Goal: Task Accomplishment & Management: Complete application form

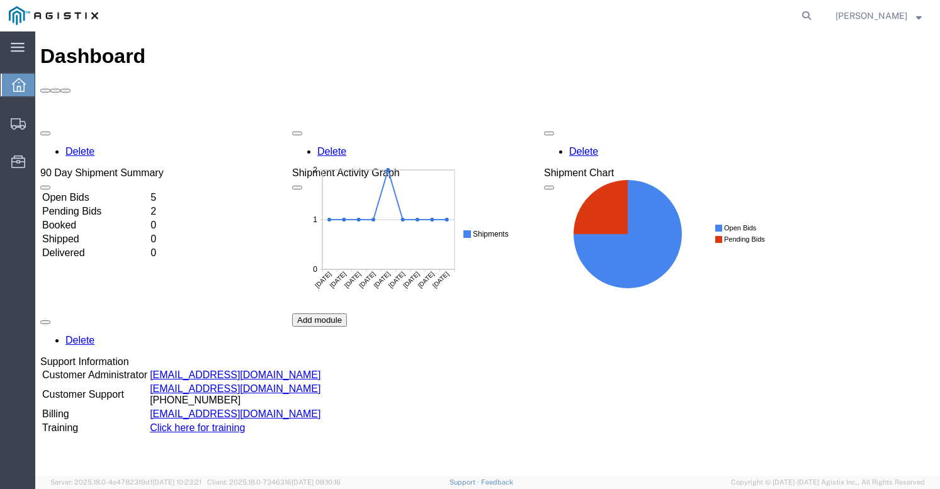
click at [131, 191] on td "Open Bids" at bounding box center [95, 197] width 107 height 13
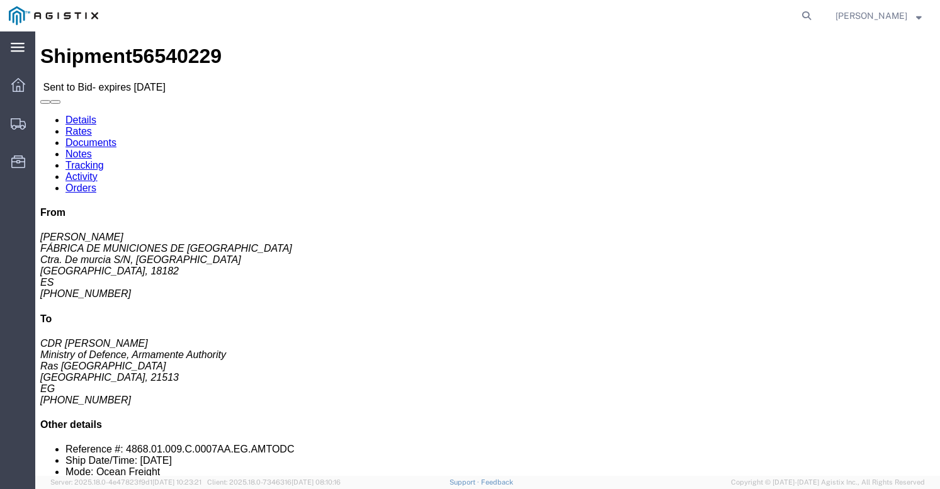
click at [21, 51] on icon at bounding box center [18, 47] width 14 height 9
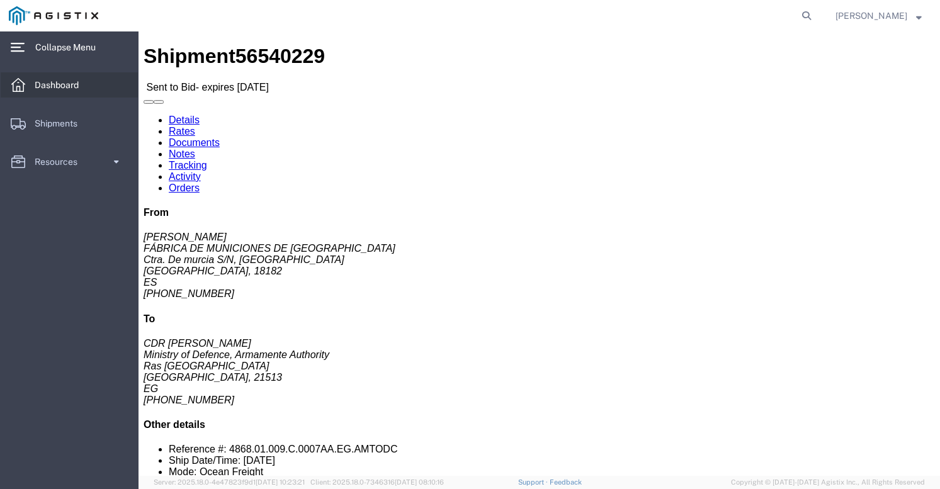
click at [76, 89] on span "Dashboard" at bounding box center [61, 84] width 53 height 25
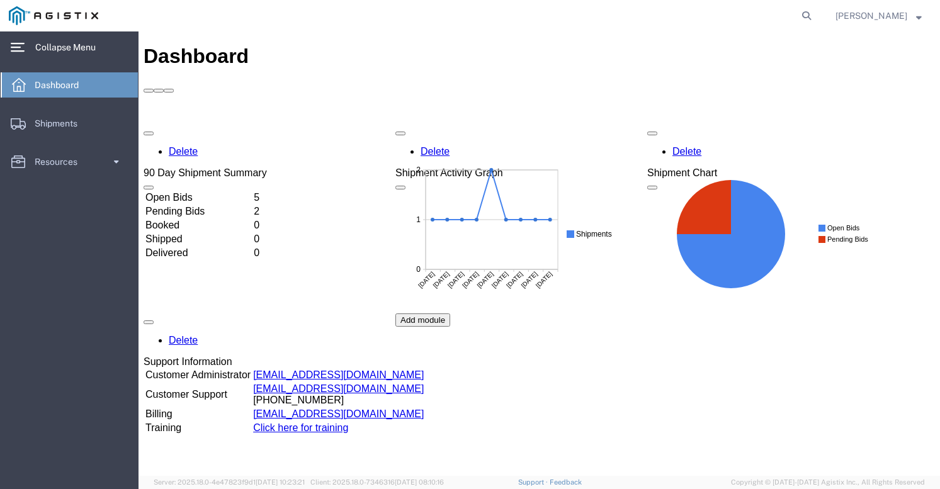
click at [181, 191] on td "Open Bids" at bounding box center [198, 197] width 107 height 13
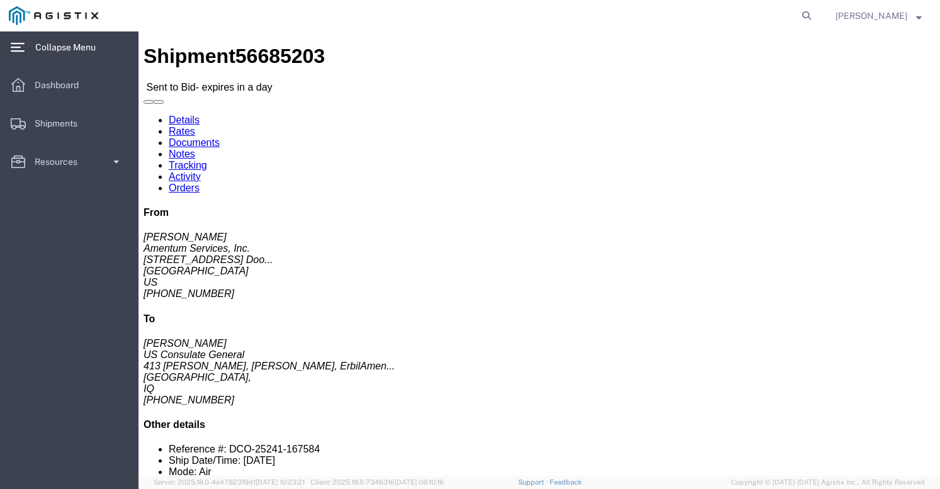
click link "Documents"
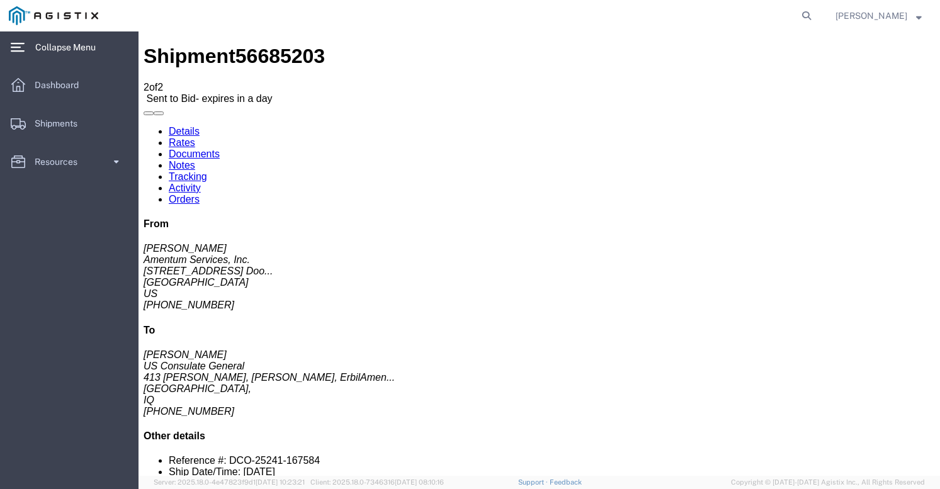
checkbox input "true"
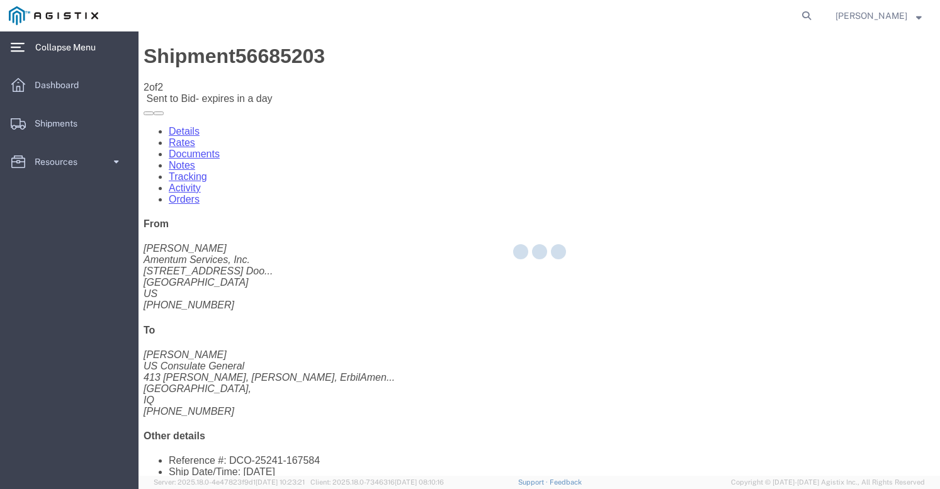
checkbox input "true"
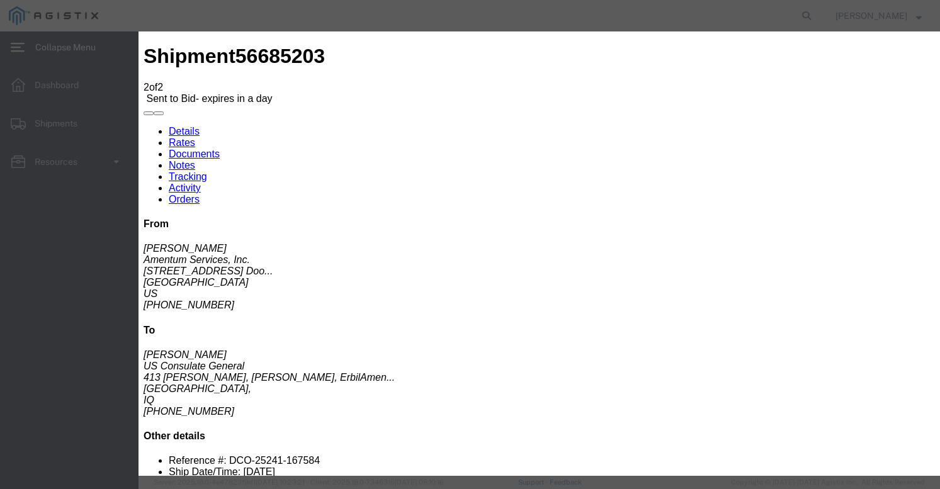
type input "[EMAIL_ADDRESS][DOMAIN_NAME]"
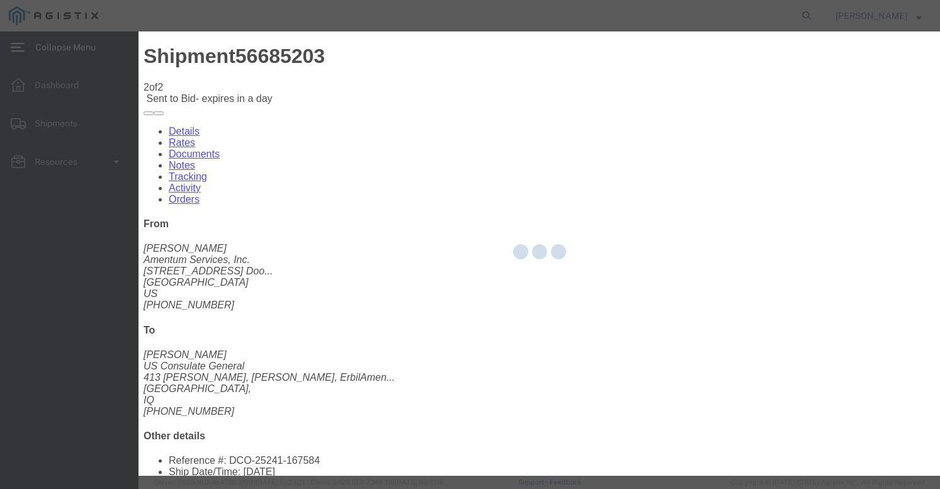
checkbox input "false"
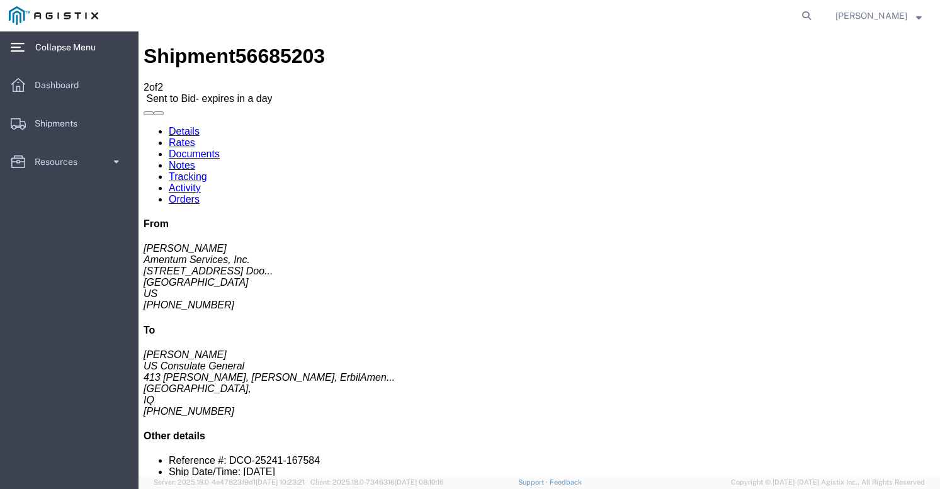
click at [188, 126] on link "Details" at bounding box center [184, 131] width 31 height 11
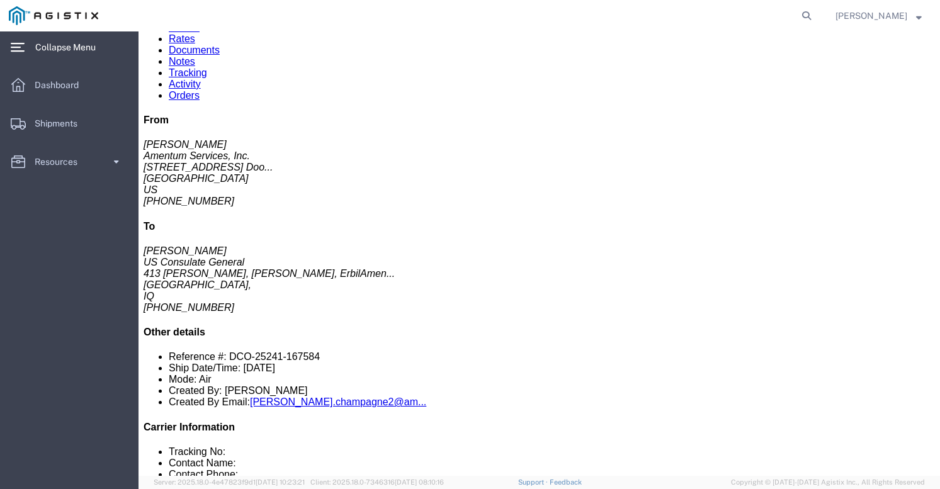
scroll to position [105, 0]
click button "button"
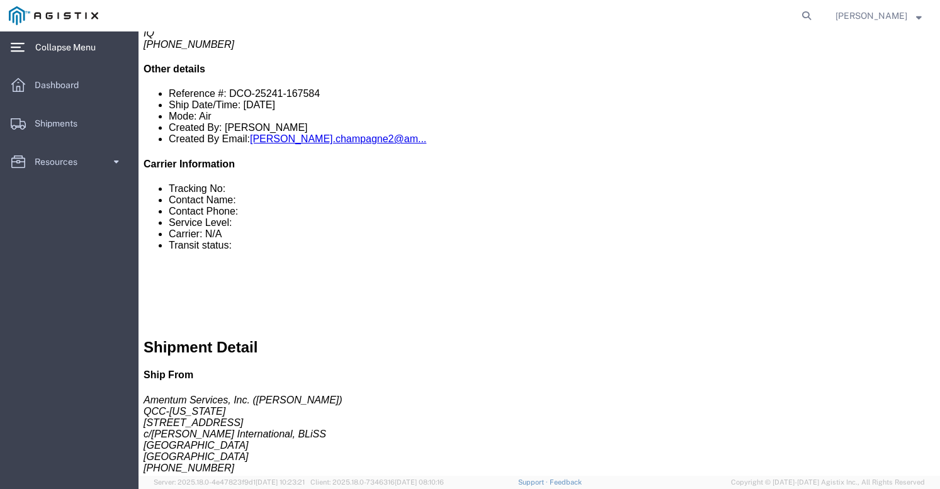
scroll to position [368, 0]
click at [71, 76] on span "Dashboard" at bounding box center [61, 84] width 53 height 25
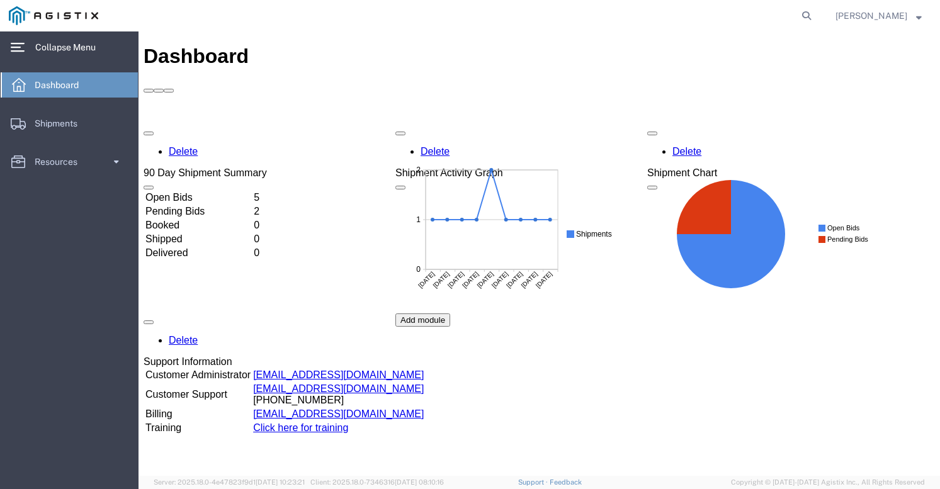
click at [189, 191] on td "Open Bids" at bounding box center [198, 197] width 107 height 13
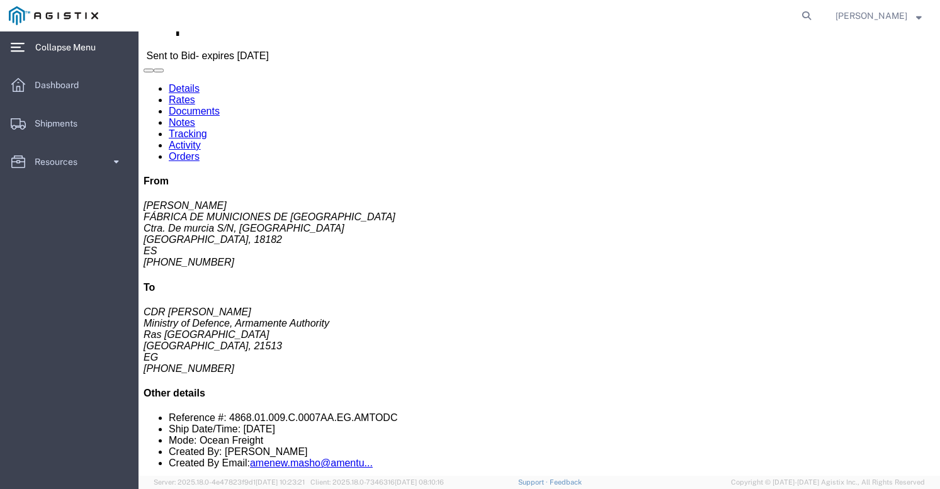
scroll to position [66, 0]
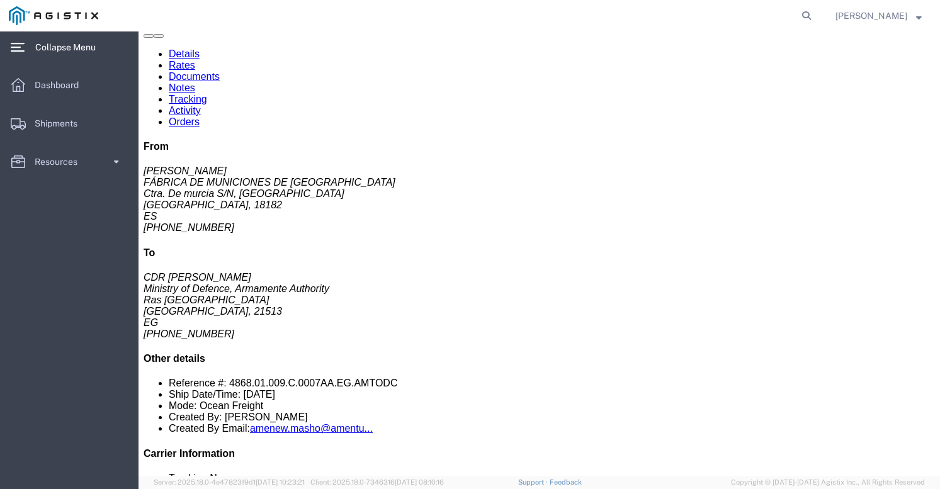
click button "button"
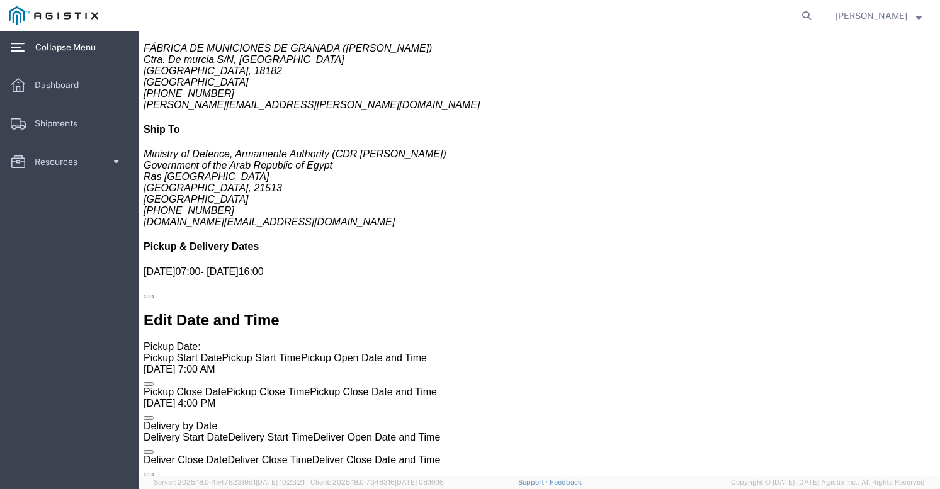
scroll to position [790, 0]
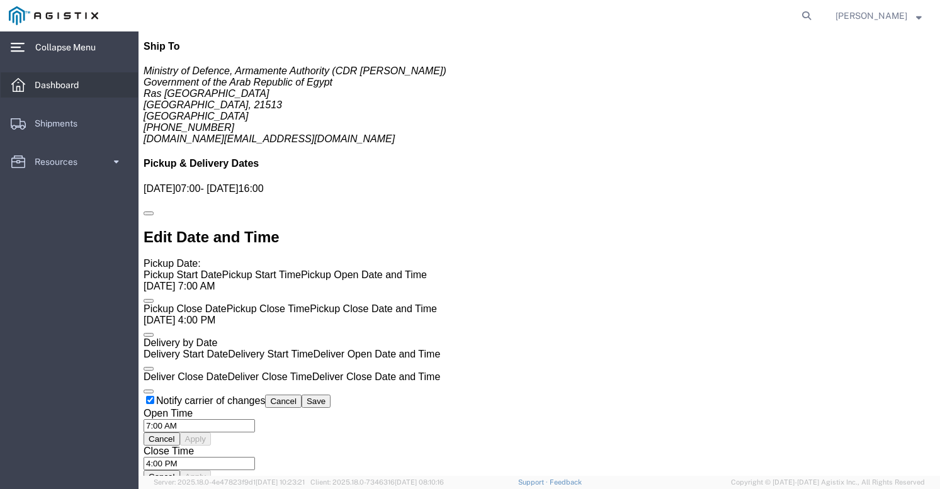
click at [94, 84] on link "Dashboard" at bounding box center [69, 84] width 137 height 25
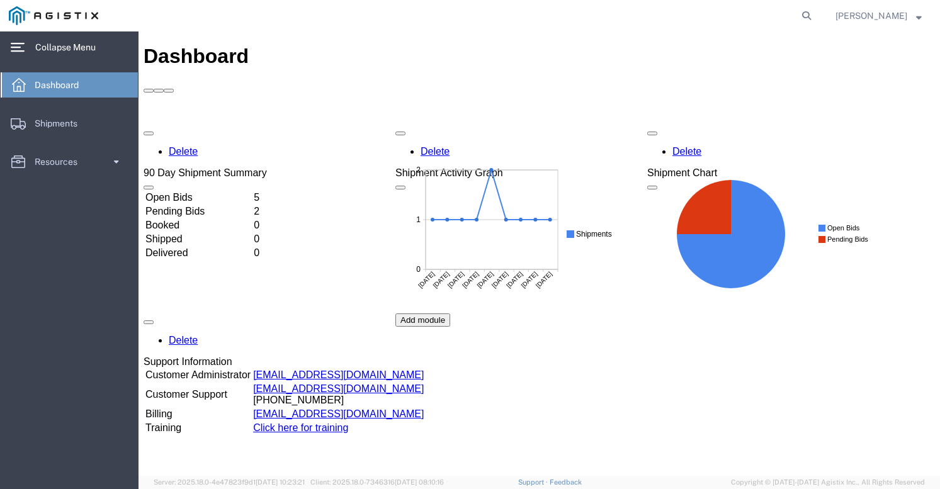
click at [188, 191] on td "Open Bids" at bounding box center [198, 197] width 107 height 13
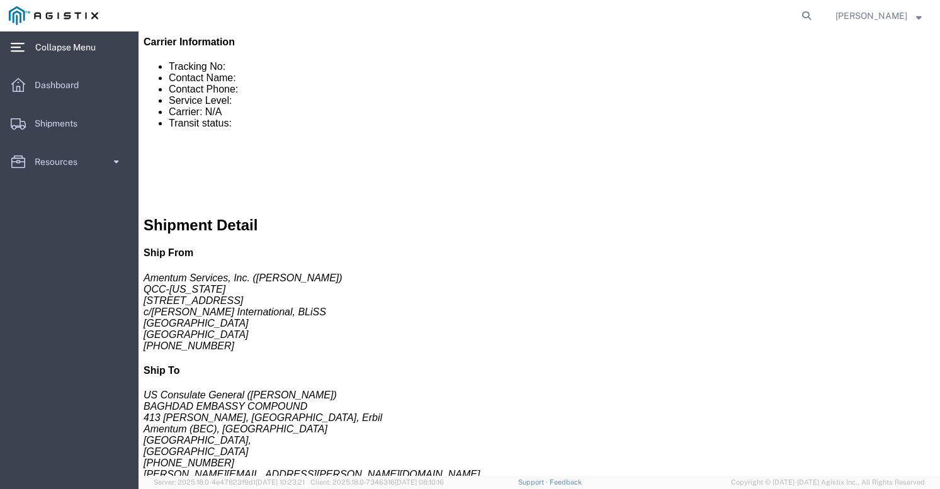
scroll to position [478, 0]
click link "Notes"
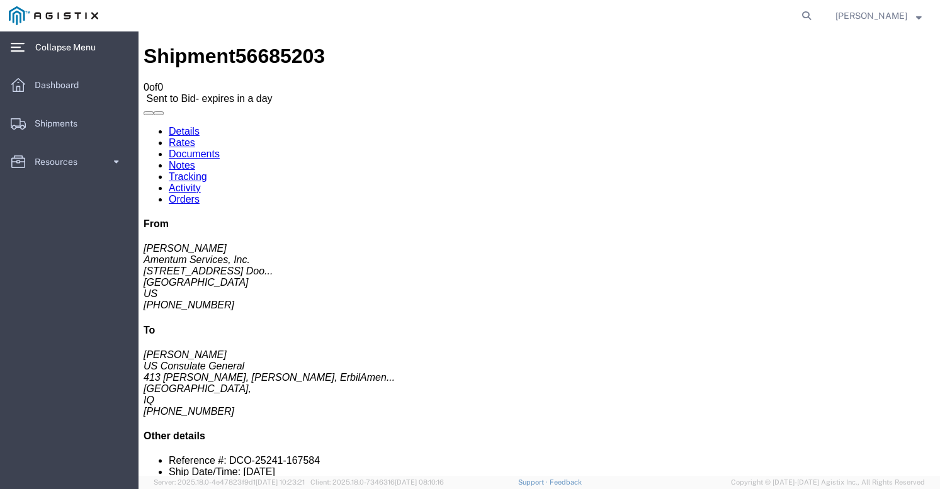
click at [195, 137] on link "Rates" at bounding box center [182, 142] width 26 height 11
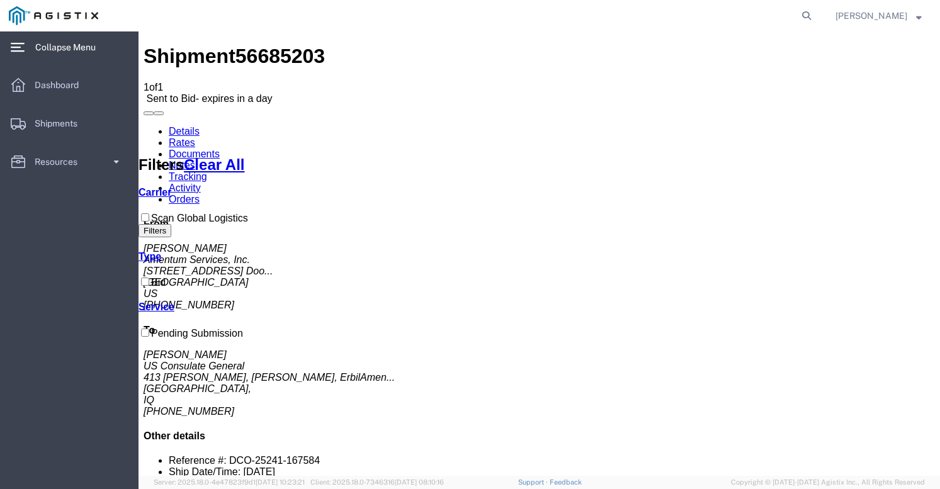
click at [220, 149] on link "Documents" at bounding box center [194, 154] width 51 height 11
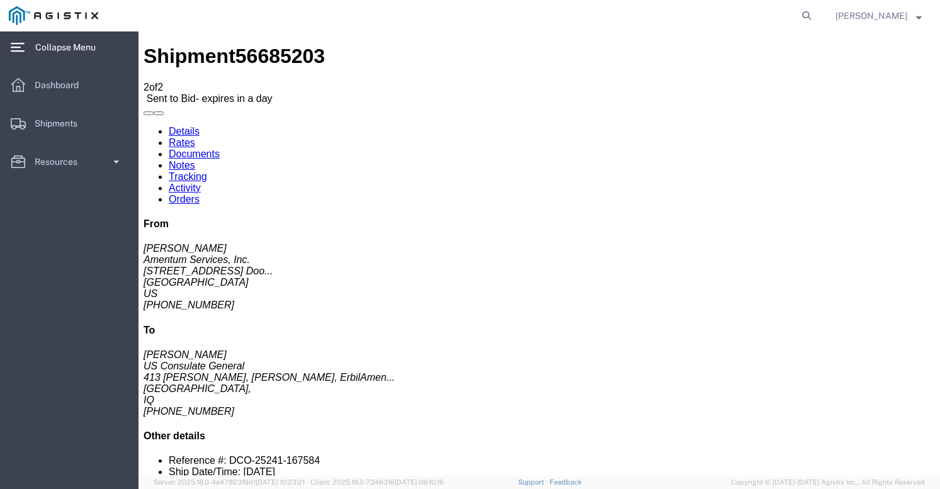
click at [182, 126] on link "Details" at bounding box center [184, 131] width 31 height 11
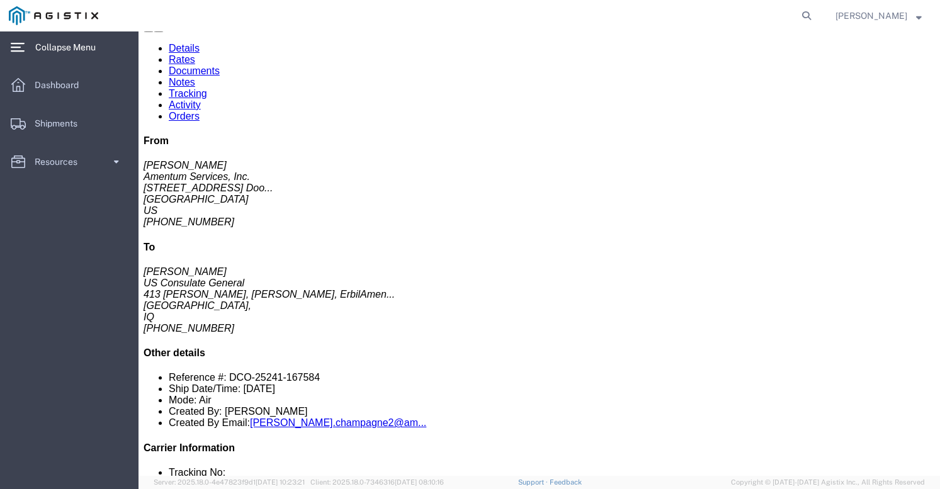
scroll to position [84, 0]
click at [97, 95] on link "Dashboard" at bounding box center [69, 84] width 137 height 25
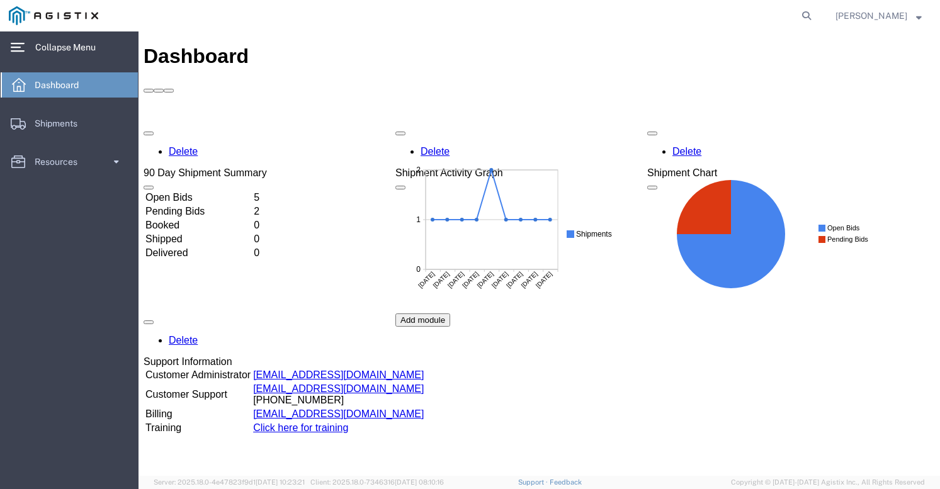
click at [242, 191] on td "Open Bids" at bounding box center [198, 197] width 107 height 13
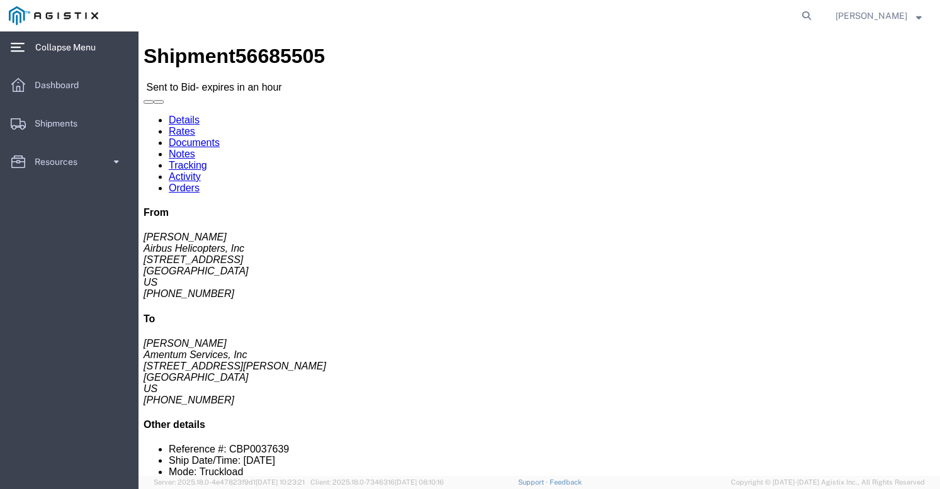
click div "Leg 1 - Truckload Vehicle 1: Flat Bed Number of trucks: 1"
click icon "button"
click div "Leg 1 - Truckload Vehicle 1: Flat Bed Number of trucks: 1"
click link "Notes"
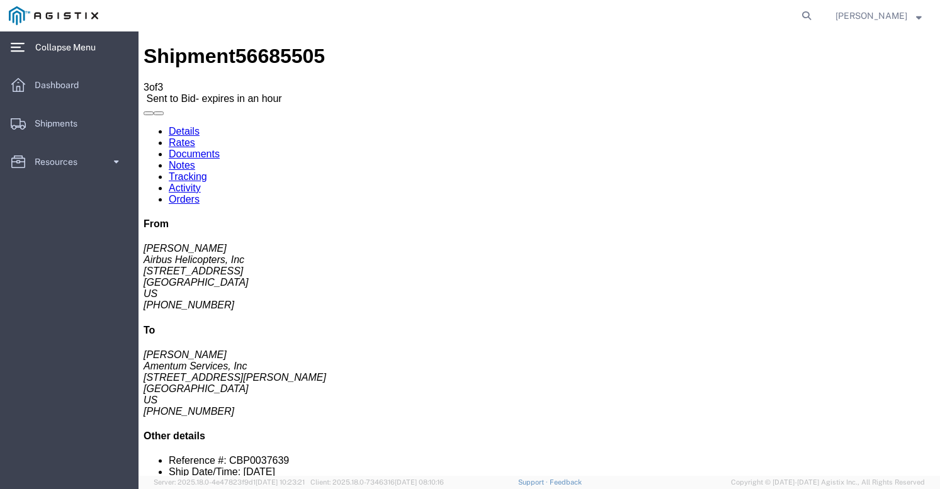
click at [193, 126] on link "Details" at bounding box center [184, 131] width 31 height 11
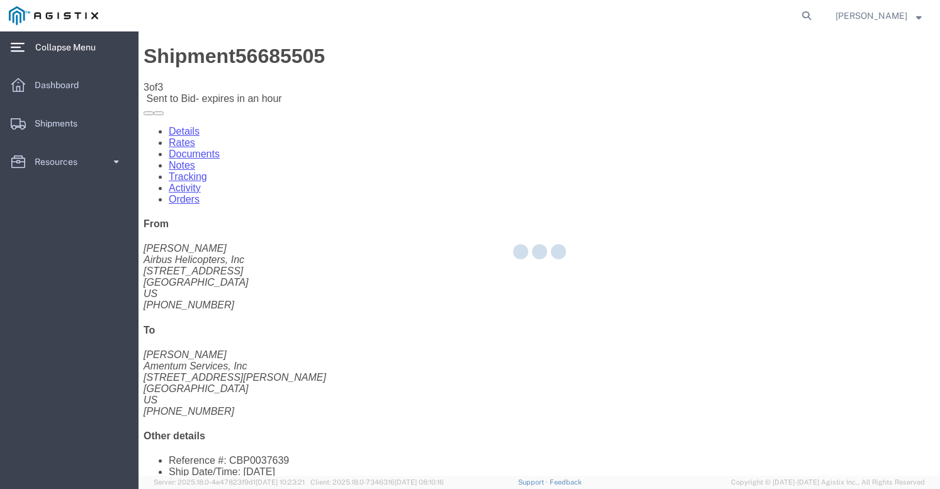
click div
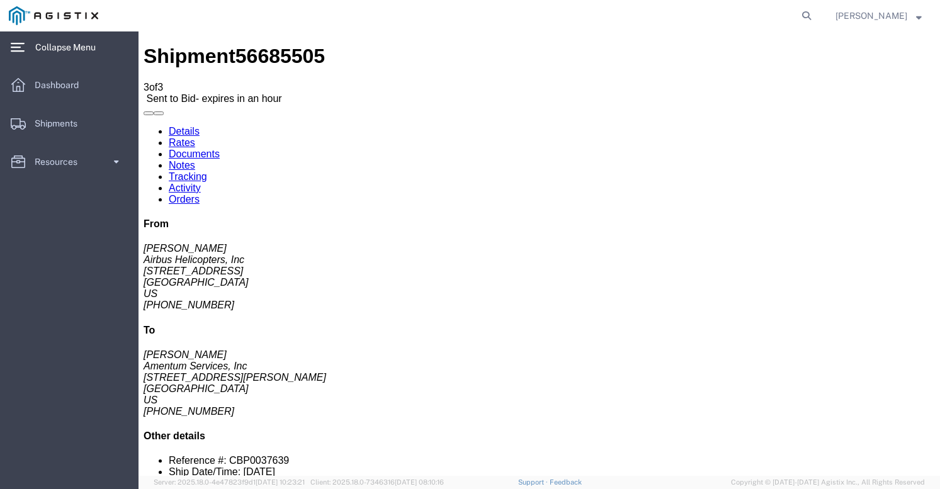
scroll to position [8, 0]
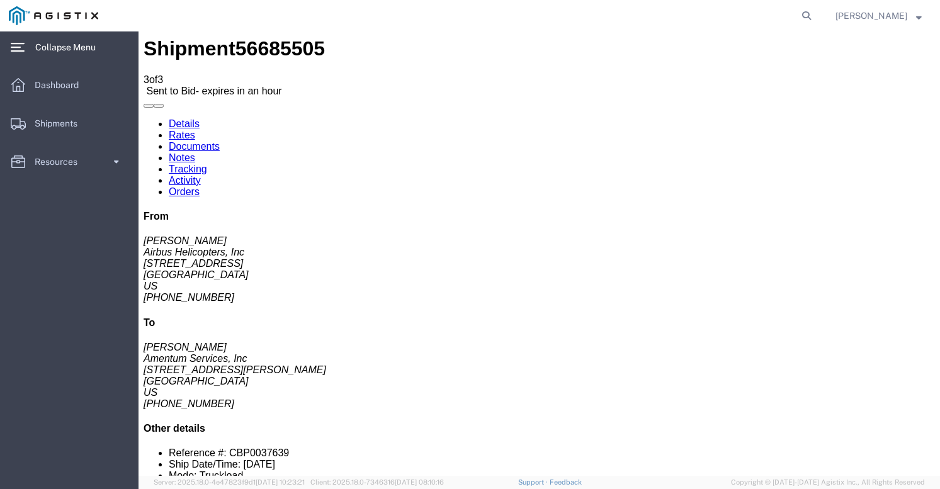
click link "Enter / Modify Bid"
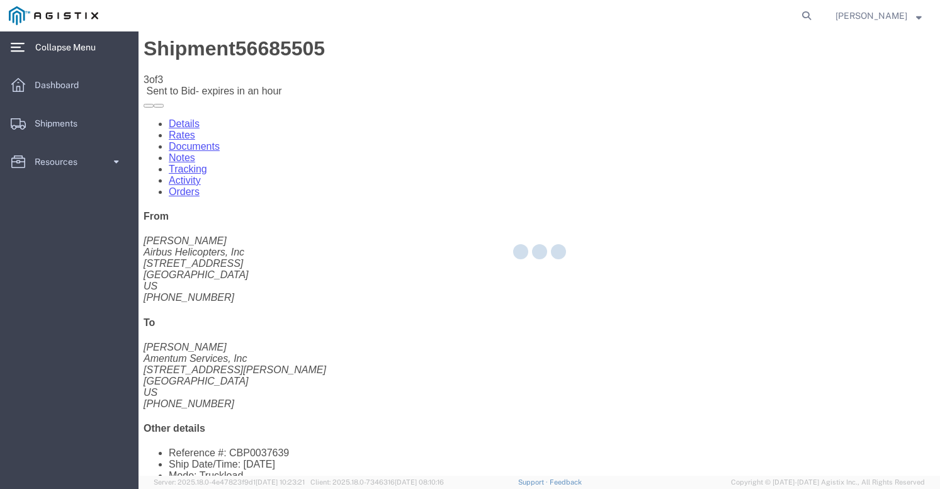
select select "21013"
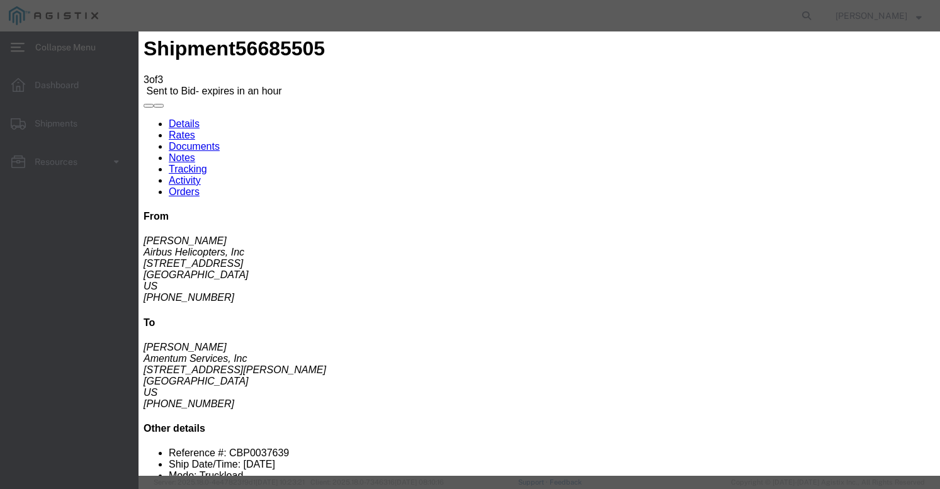
click div "Service Level Select Air LTL Standard 3 - 5 Day Ocean TL Standard 3 - 5 Day"
select select "39623"
click input "text"
type input "56685505"
click input "number"
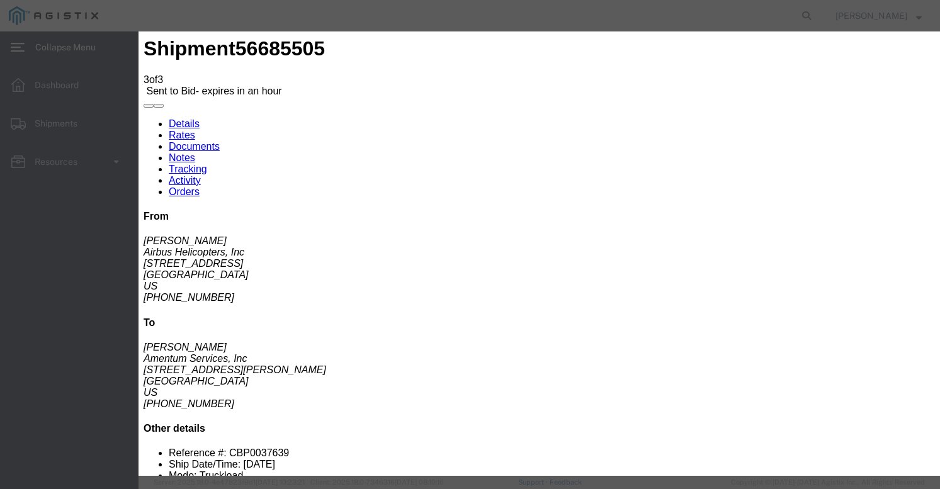
type input "970"
select select "LTL"
select select "400"
click input "number"
type input "270"
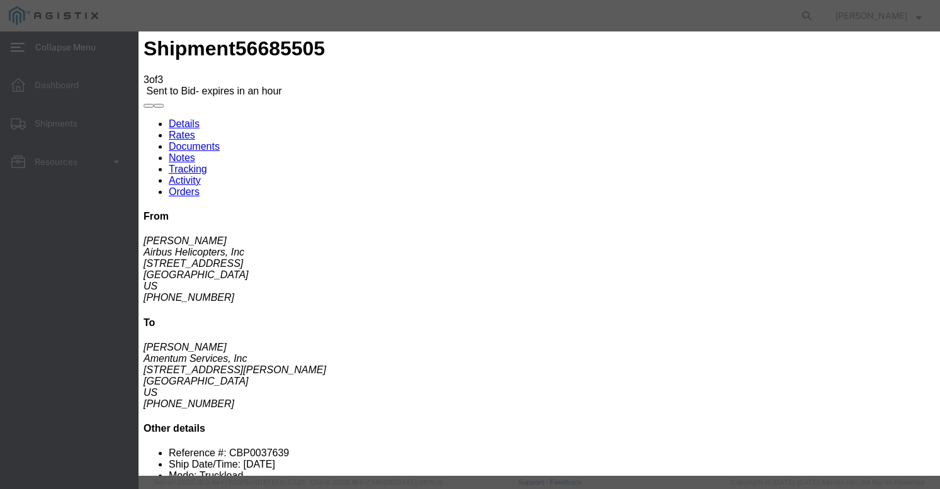
click div "Select 2 Day Service 3 Axle Winch Truck 3 to 5 Day Service 96L Domestic Flat Ra…"
click textarea
type textarea "rate is based on R&L insurance is included at the rate of :$270 for value of $1…"
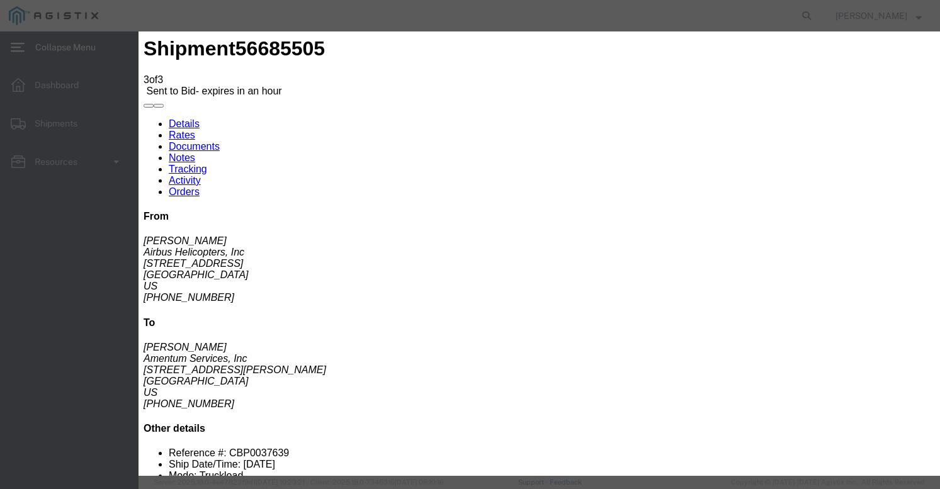
click button "Submit"
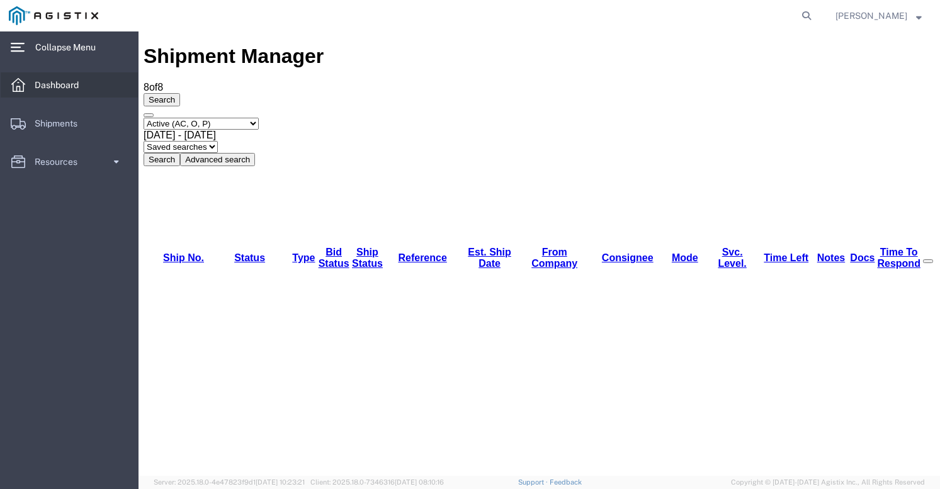
click at [51, 82] on span "Dashboard" at bounding box center [61, 84] width 53 height 25
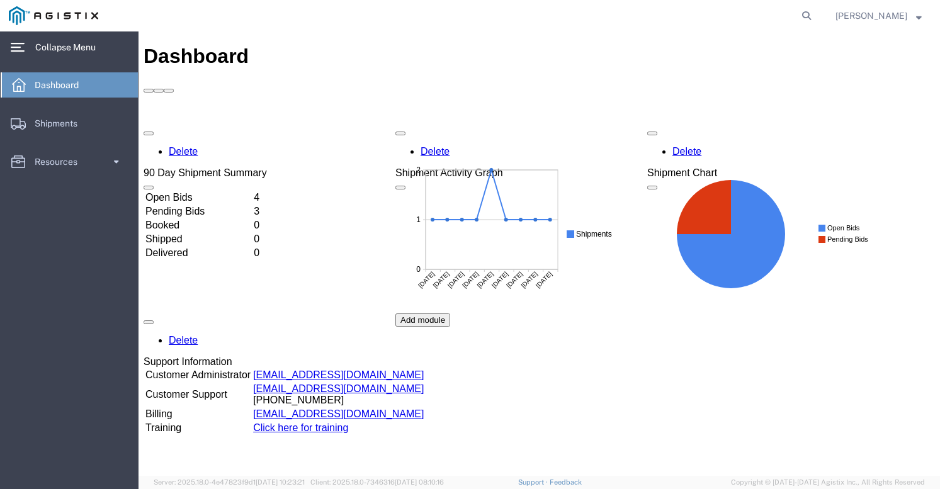
click at [215, 191] on td "Open Bids" at bounding box center [198, 197] width 107 height 13
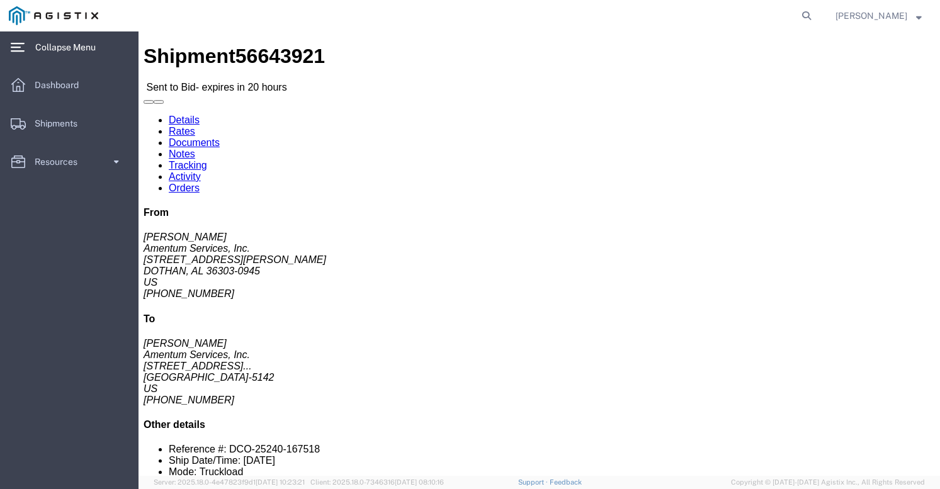
click button "button"
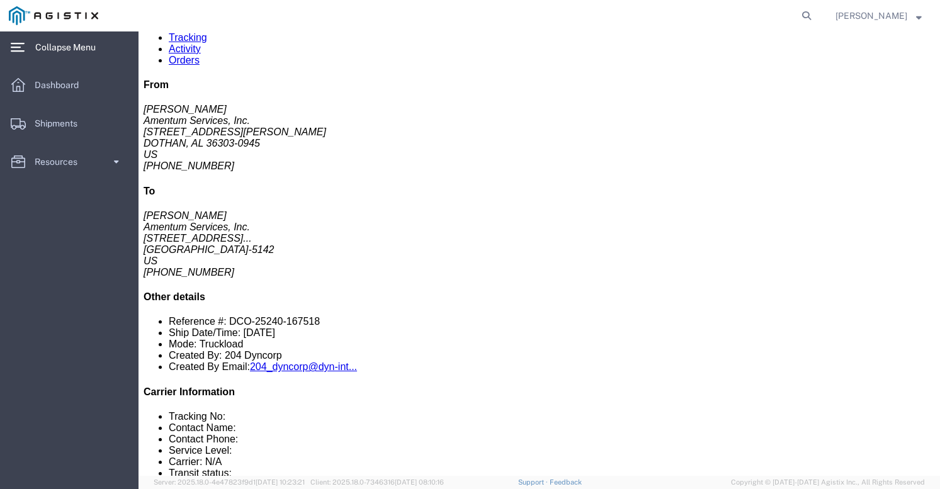
scroll to position [176, 0]
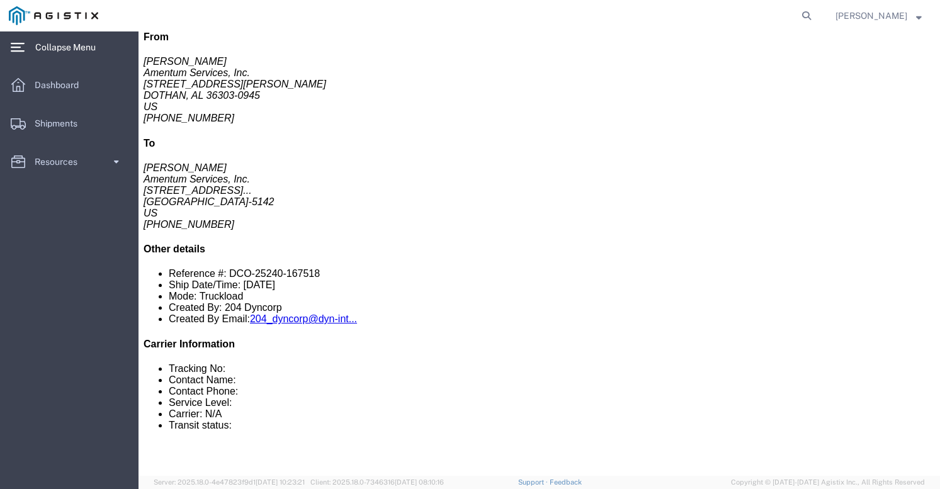
click link "Notes"
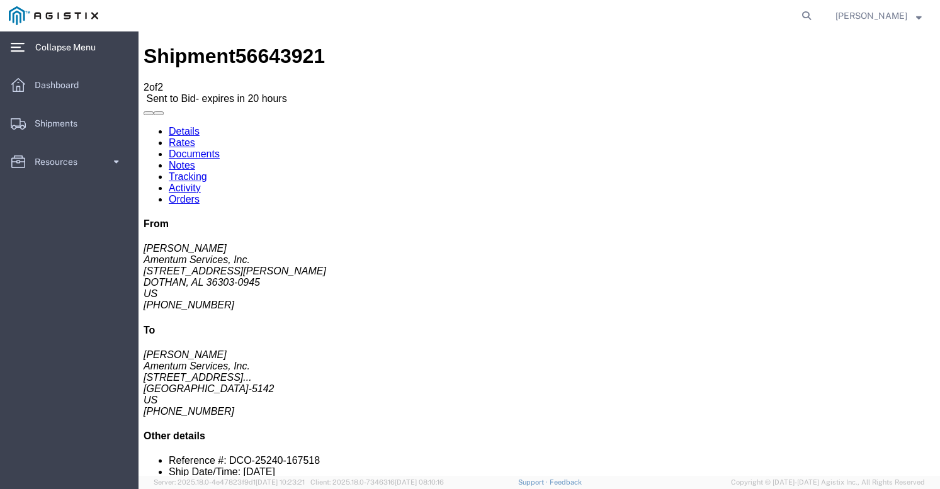
click at [220, 149] on link "Documents" at bounding box center [194, 154] width 51 height 11
checkbox input "true"
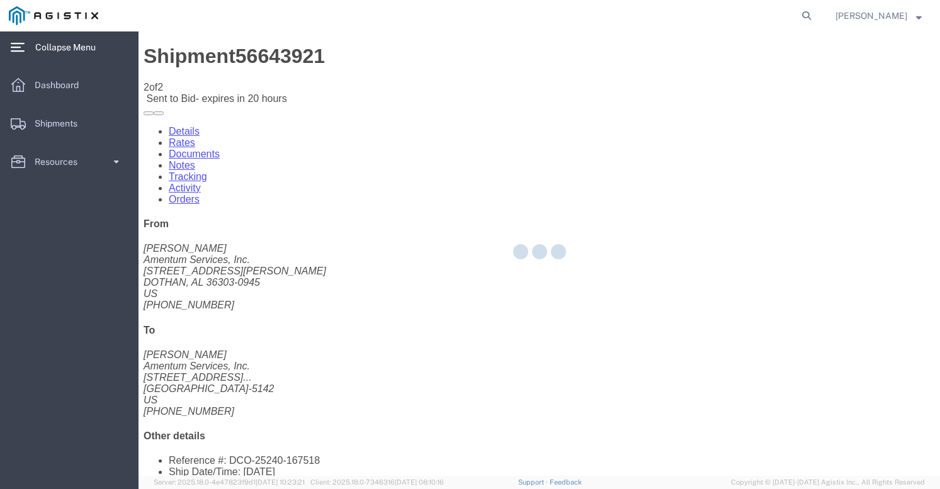
checkbox input "true"
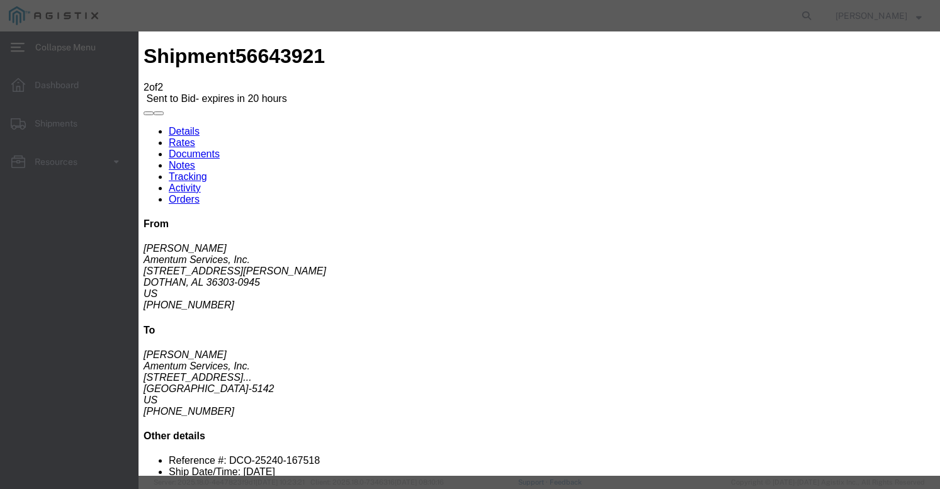
type input "[EMAIL_ADDRESS][DOMAIN_NAME]"
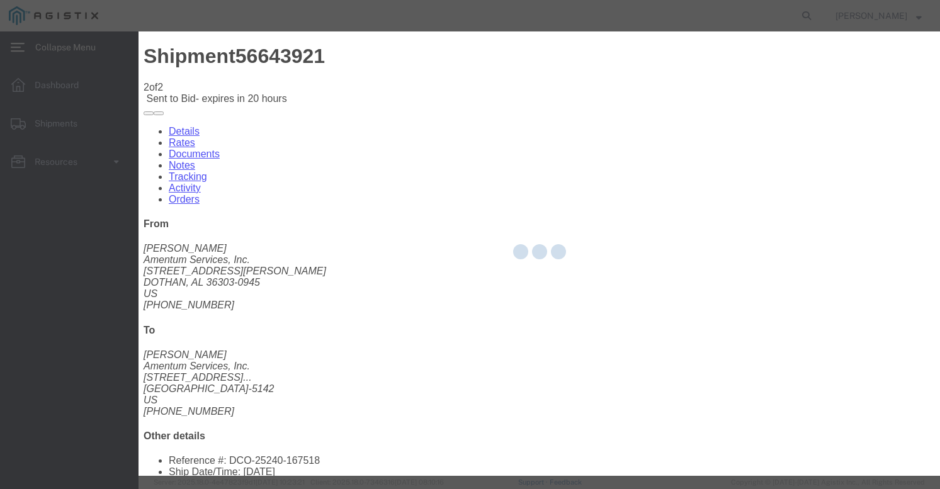
checkbox input "false"
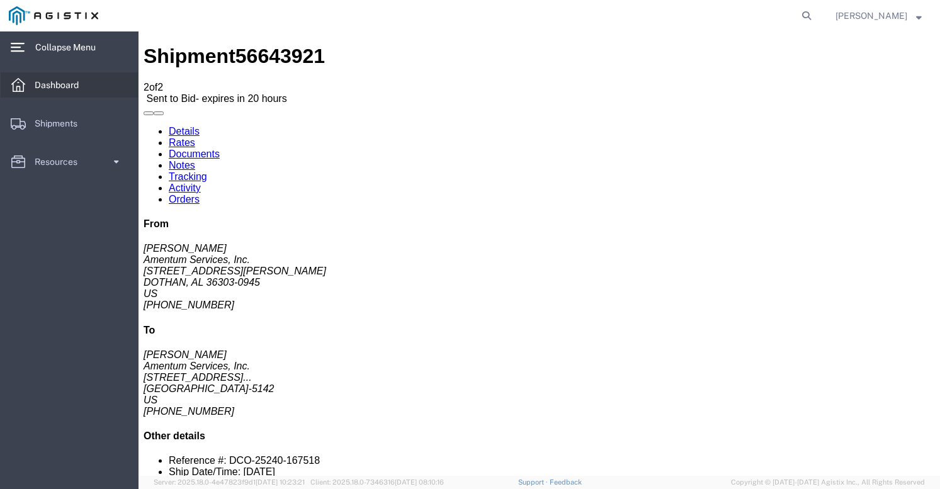
click at [54, 90] on span "Dashboard" at bounding box center [61, 84] width 53 height 25
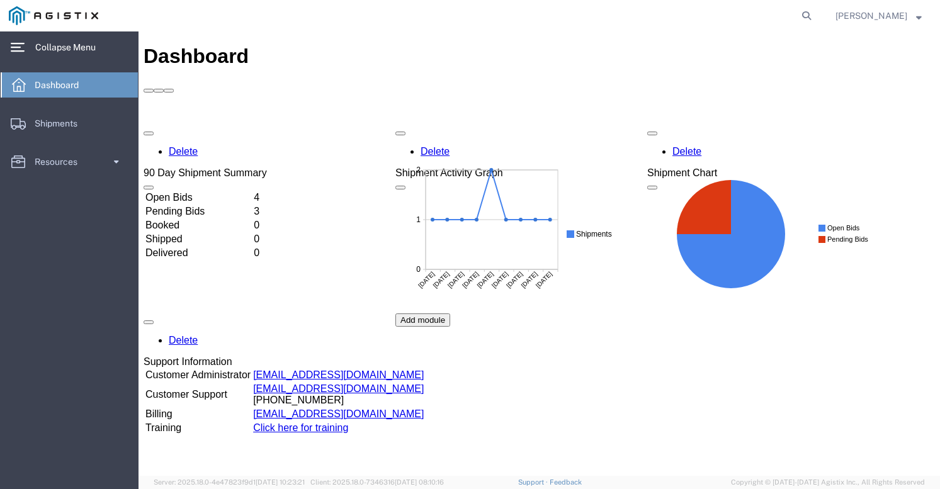
click at [228, 191] on td "Open Bids" at bounding box center [198, 197] width 107 height 13
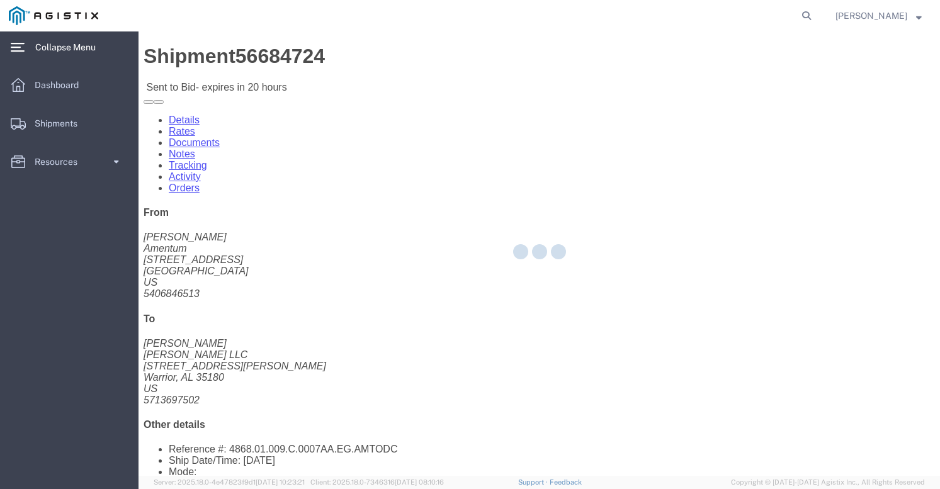
drag, startPoint x: 52, startPoint y: 129, endPoint x: 262, endPoint y: 248, distance: 242.1
click div
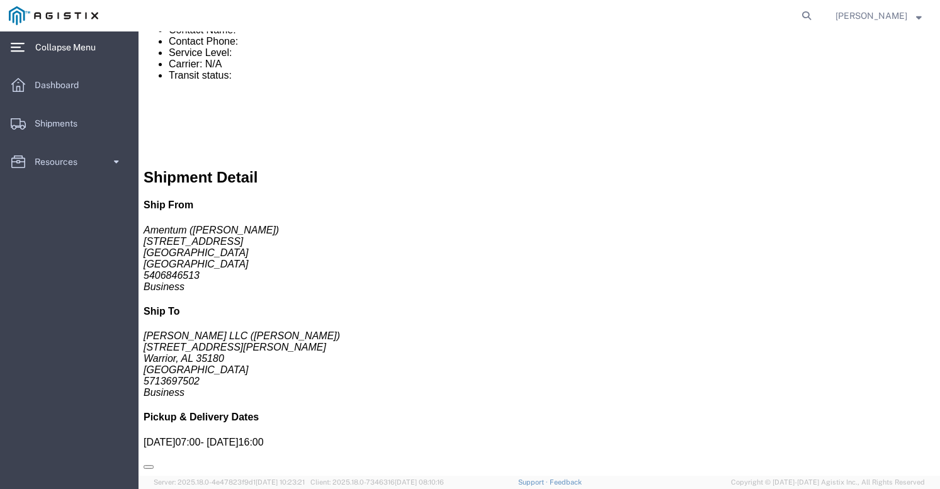
scroll to position [520, 0]
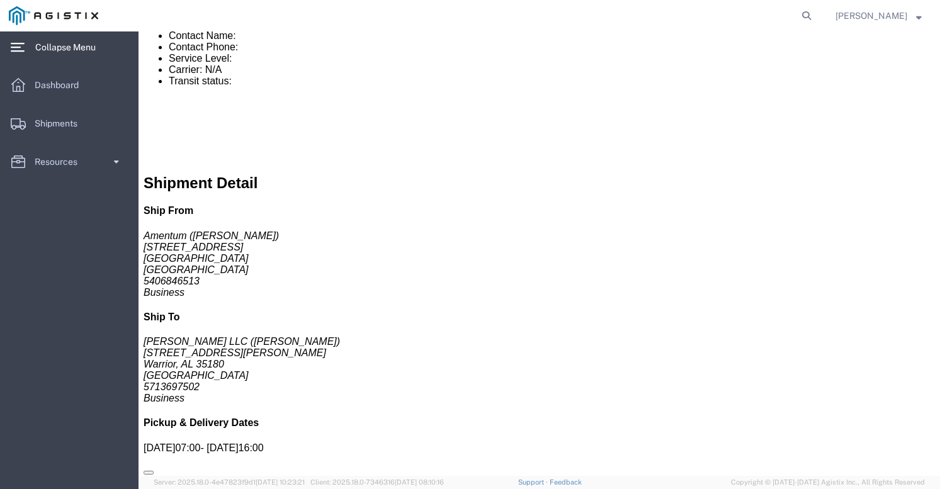
click link "Notes"
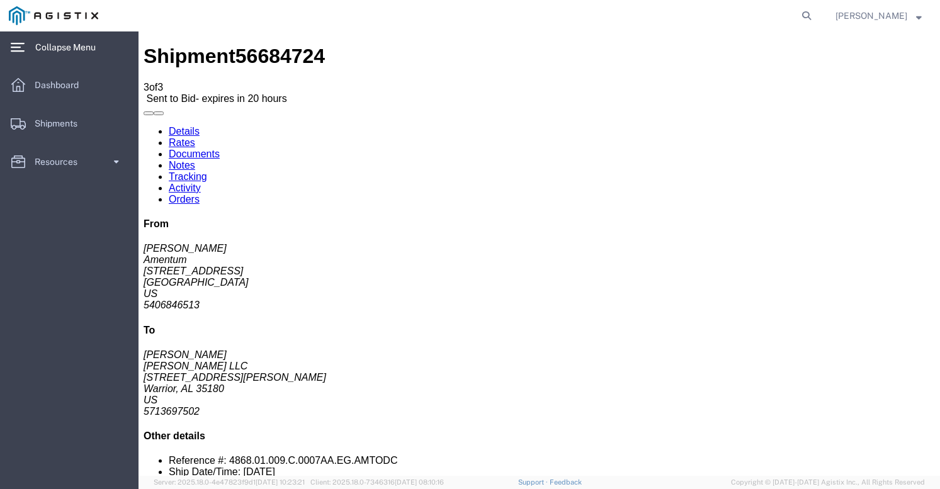
click at [195, 137] on link "Rates" at bounding box center [182, 142] width 26 height 11
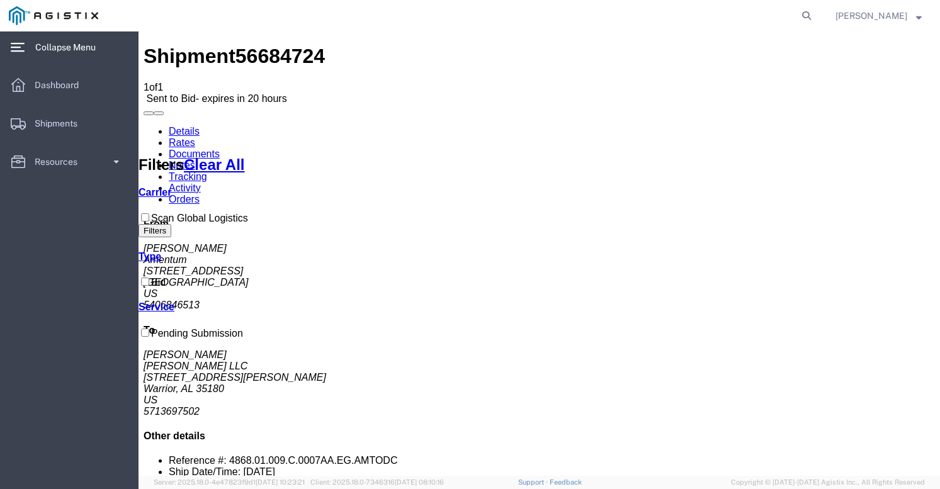
click at [194, 126] on link "Details" at bounding box center [184, 131] width 31 height 11
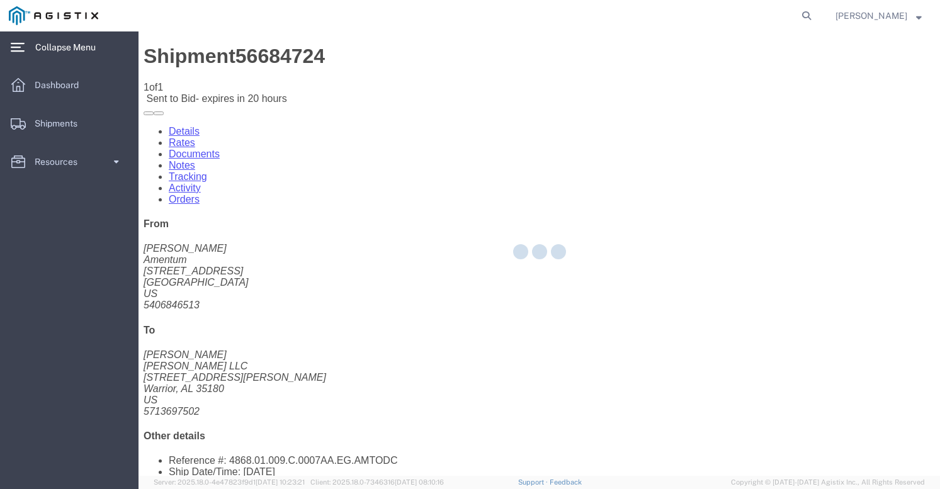
click div
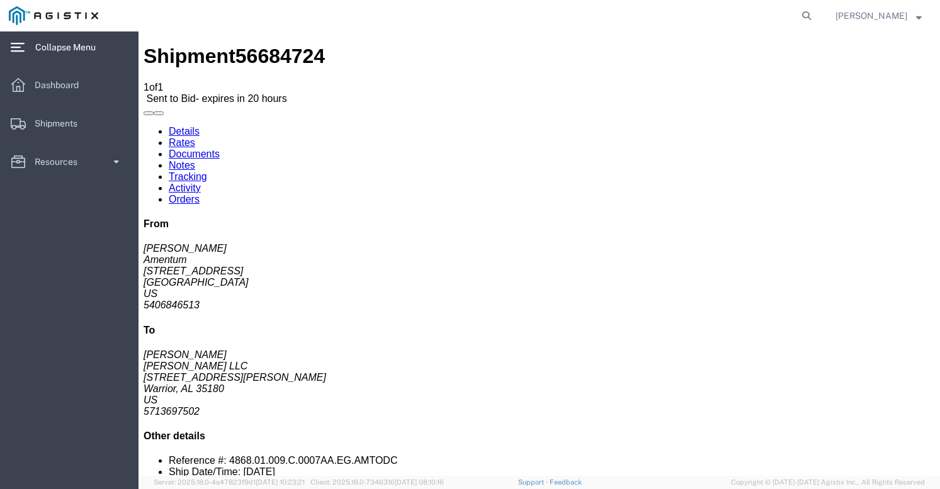
click button "button"
click div "Leg 1 -"
click link "Notes"
click at [193, 126] on link "Details" at bounding box center [184, 131] width 31 height 11
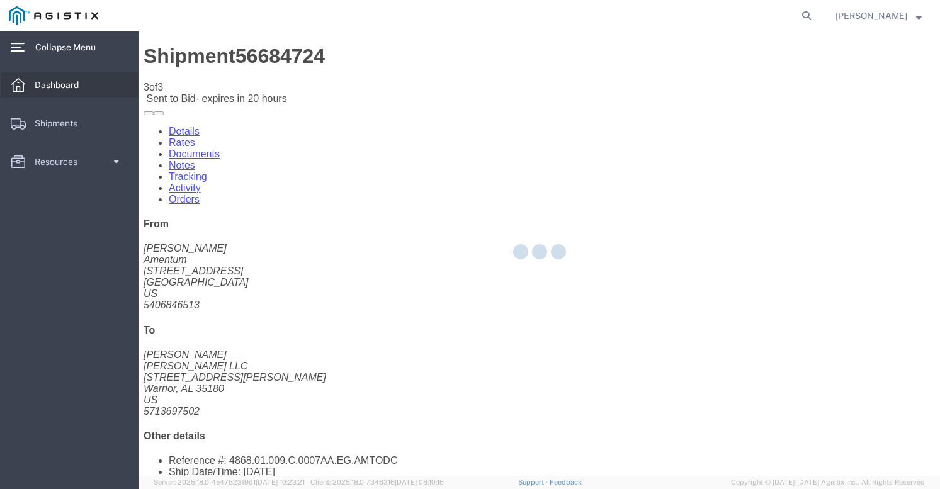
click at [77, 82] on span "Dashboard" at bounding box center [61, 84] width 53 height 25
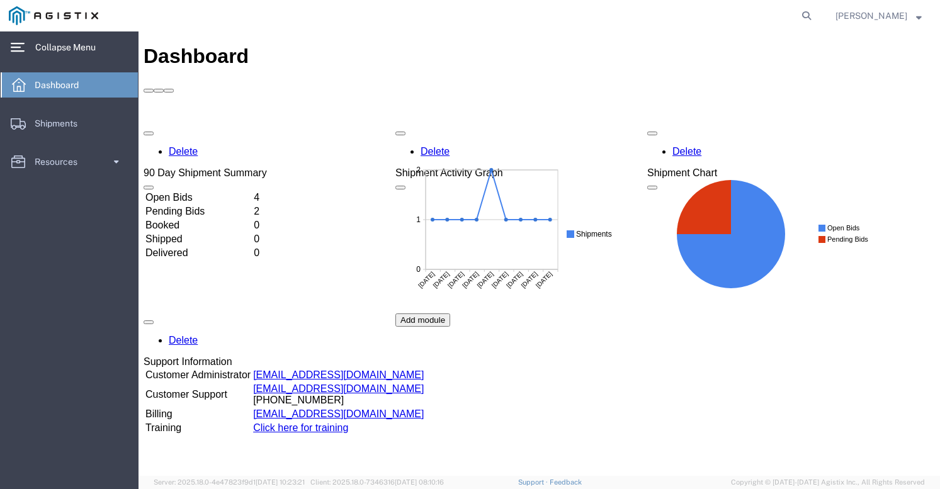
click at [200, 191] on td "Open Bids" at bounding box center [198, 197] width 107 height 13
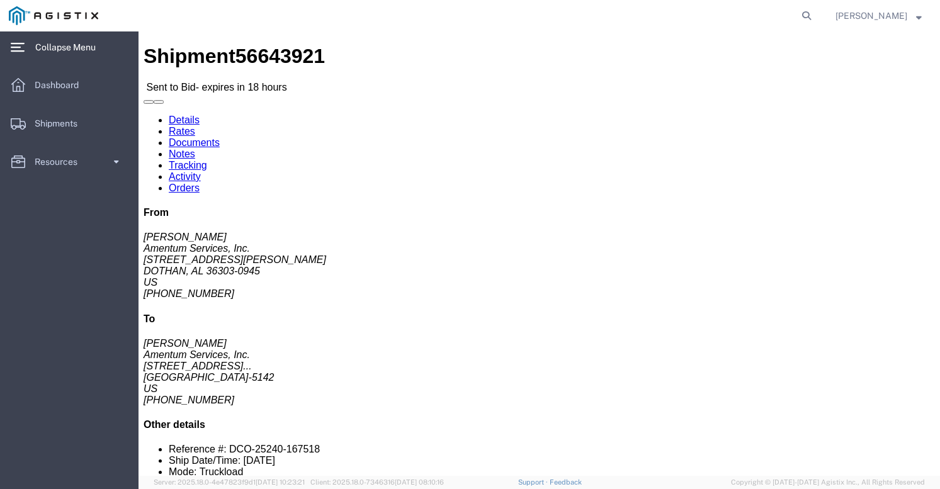
click link "Enter / Modify Bid"
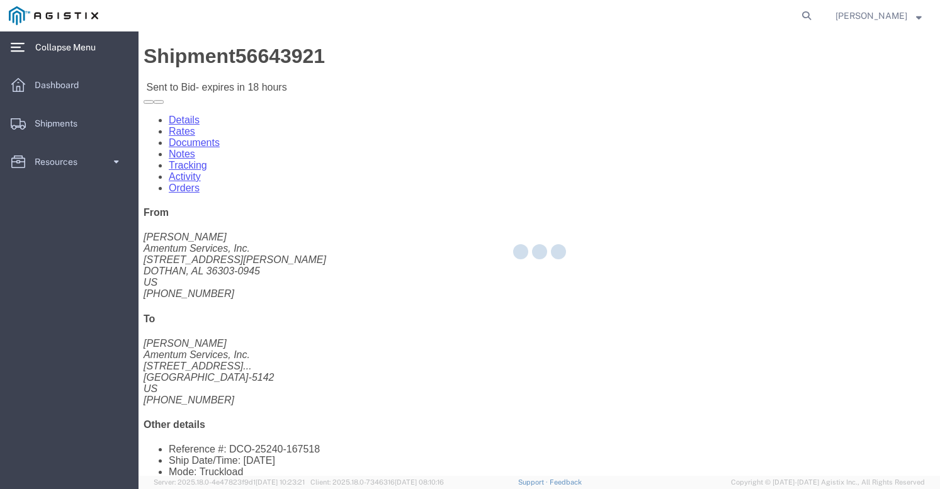
select select "21013"
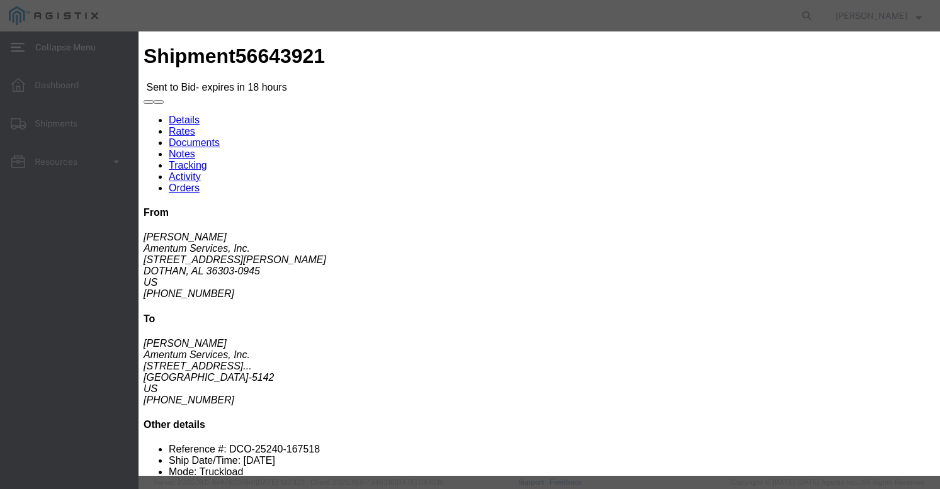
select select "39622"
click input "text"
type input "6300"
click th "Accept"
drag, startPoint x: 653, startPoint y: 120, endPoint x: 491, endPoint y: 104, distance: 162.5
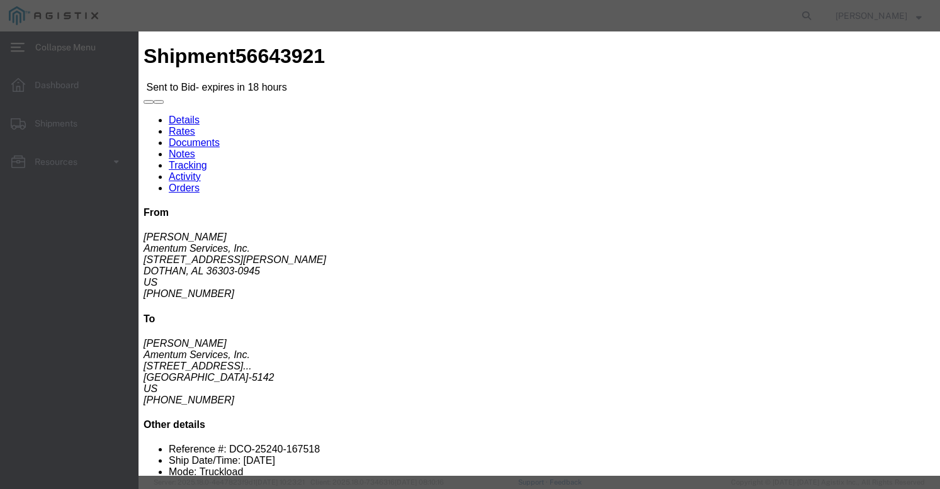
click div "Vendor Select Scan Global Logistics Service Level Select Air LTL Standard 3 - 5…"
type input "56643921"
click div "Reference"
click input "number"
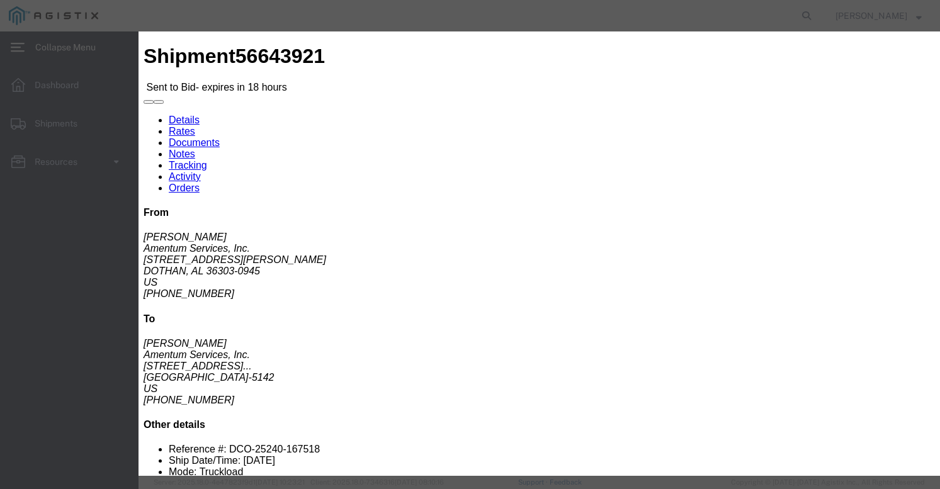
type input "6300"
select select "TL"
click div "Sub total 6,300.00"
click textarea
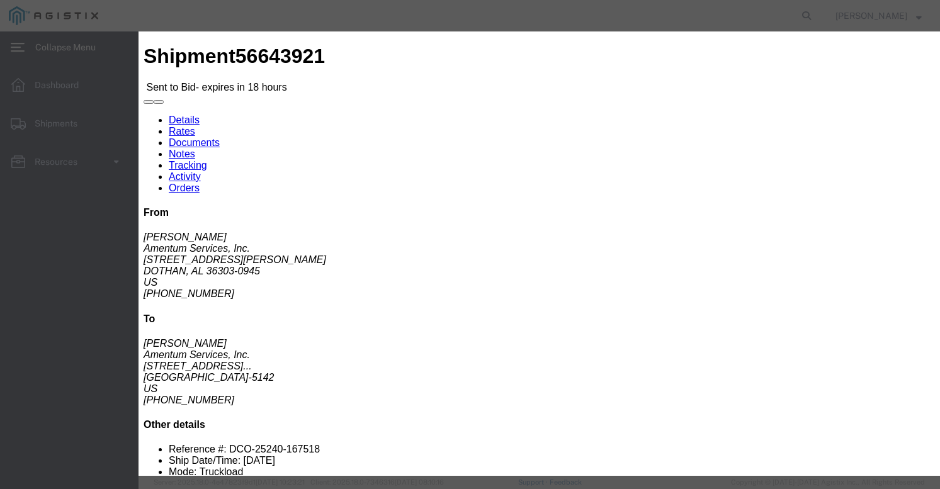
type textarea "dedicated flatbed."
click button "Submit"
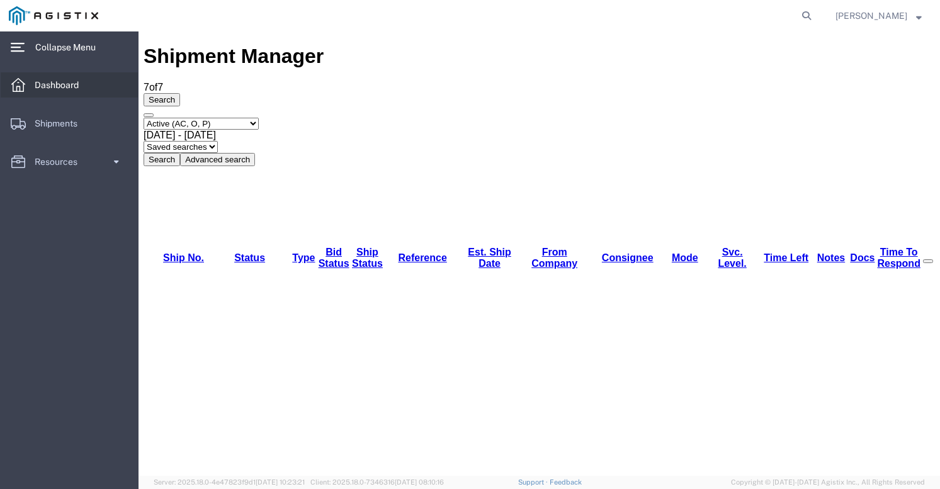
click at [80, 91] on span "Dashboard" at bounding box center [61, 84] width 53 height 25
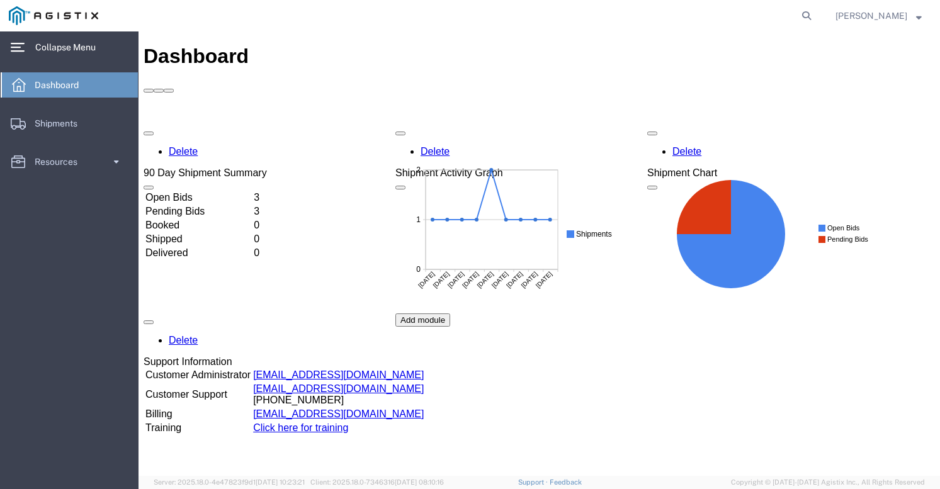
click at [184, 191] on td "Open Bids" at bounding box center [198, 197] width 107 height 13
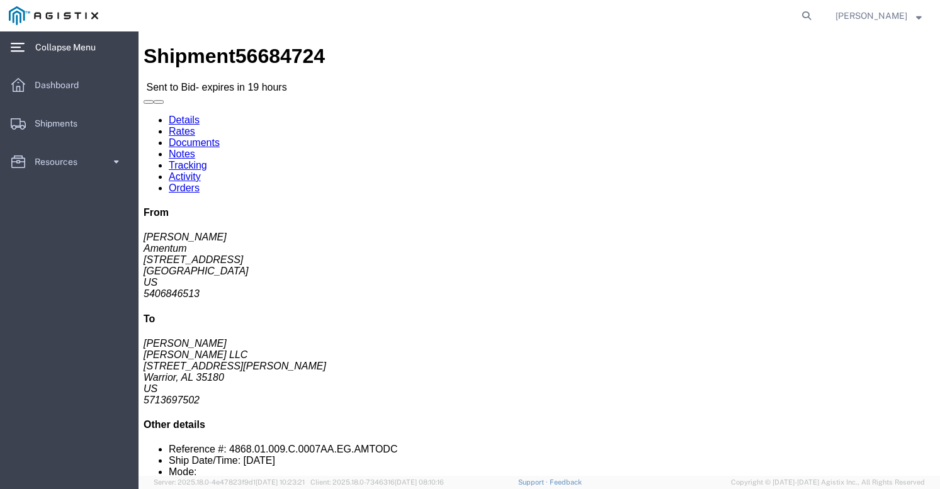
click link "Notes"
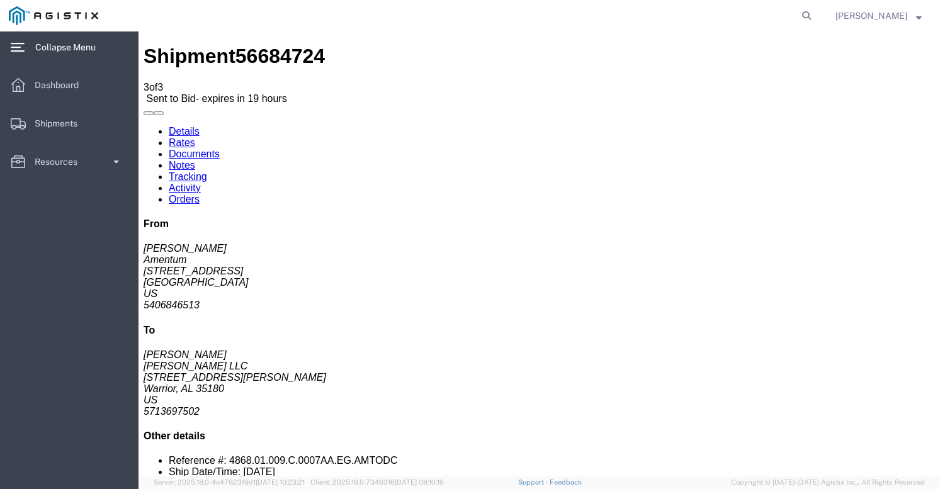
click at [220, 149] on link "Documents" at bounding box center [194, 154] width 51 height 11
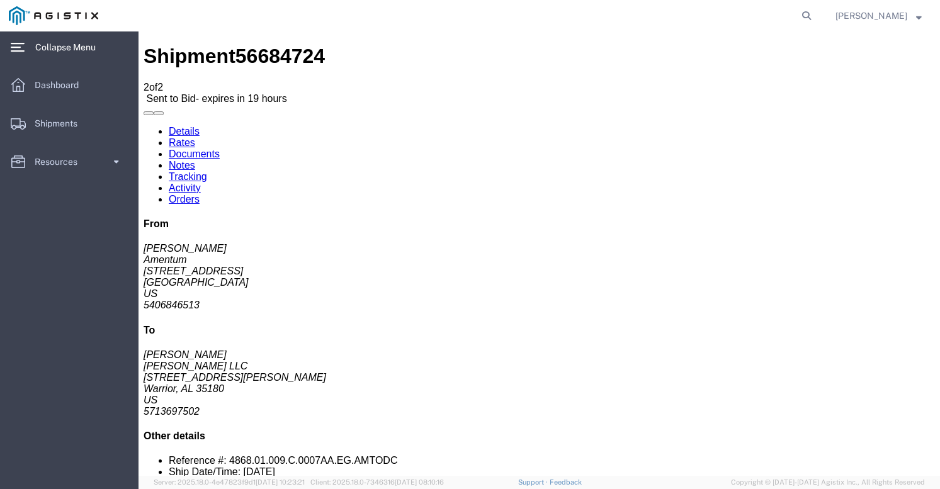
drag, startPoint x: 181, startPoint y: 72, endPoint x: 253, endPoint y: 103, distance: 78.9
click at [181, 126] on link "Details" at bounding box center [184, 131] width 31 height 11
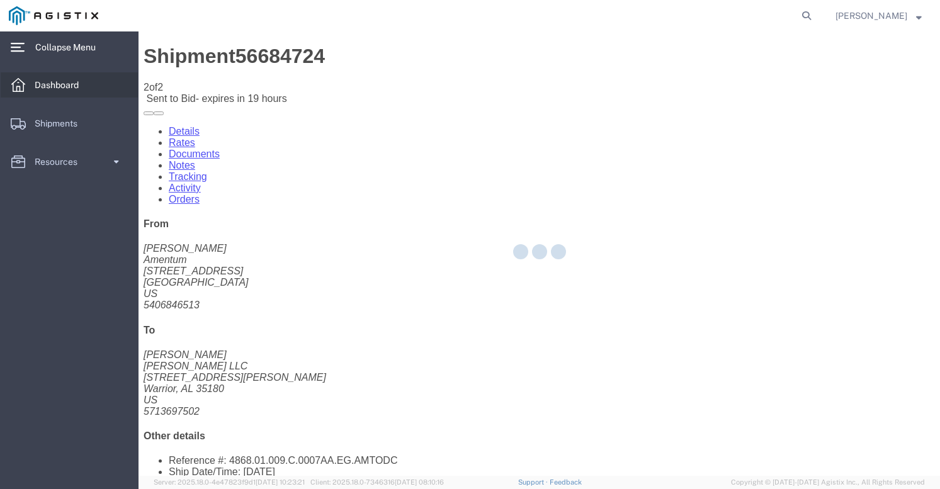
click at [108, 82] on link "Dashboard" at bounding box center [69, 84] width 137 height 25
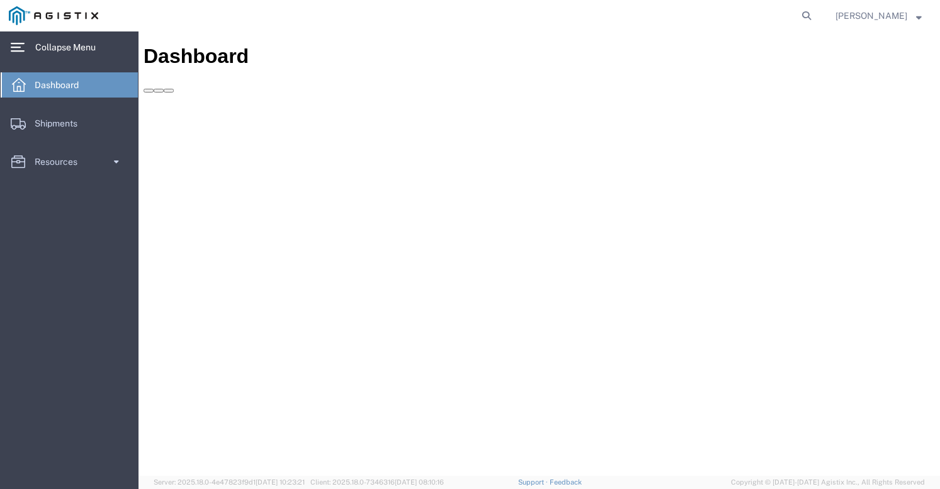
click at [65, 86] on span "Dashboard" at bounding box center [61, 84] width 53 height 25
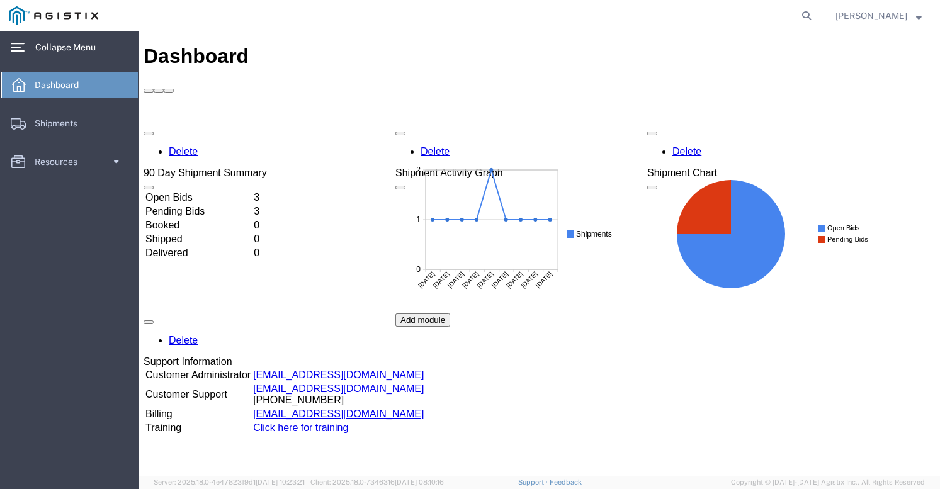
click at [193, 191] on td "Open Bids" at bounding box center [198, 197] width 107 height 13
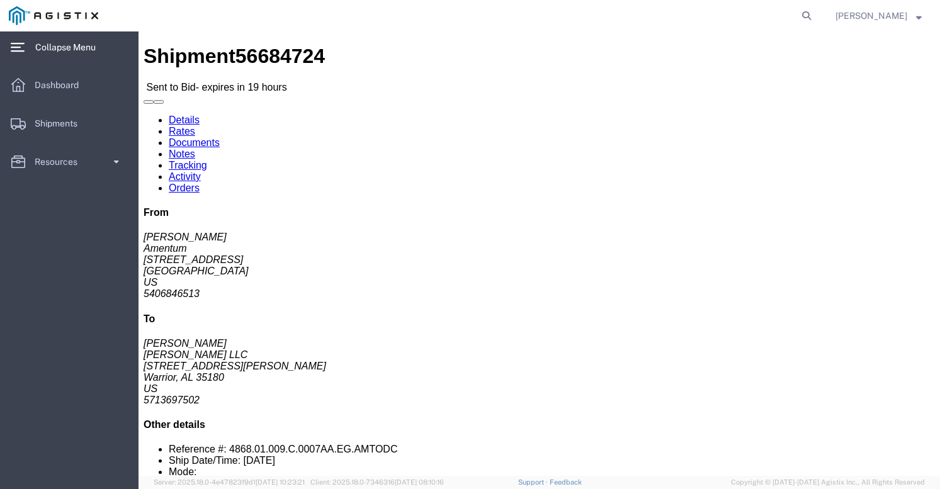
click link "Enter / Modify Bid"
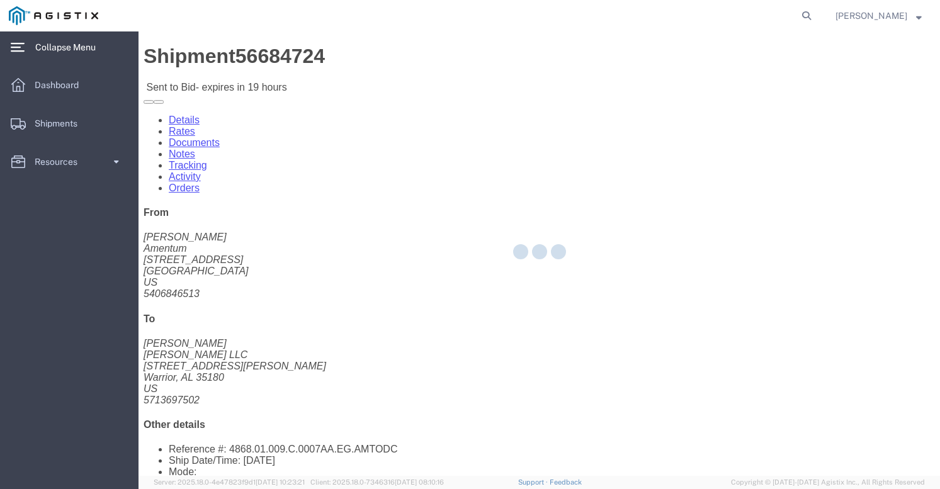
select select "21013"
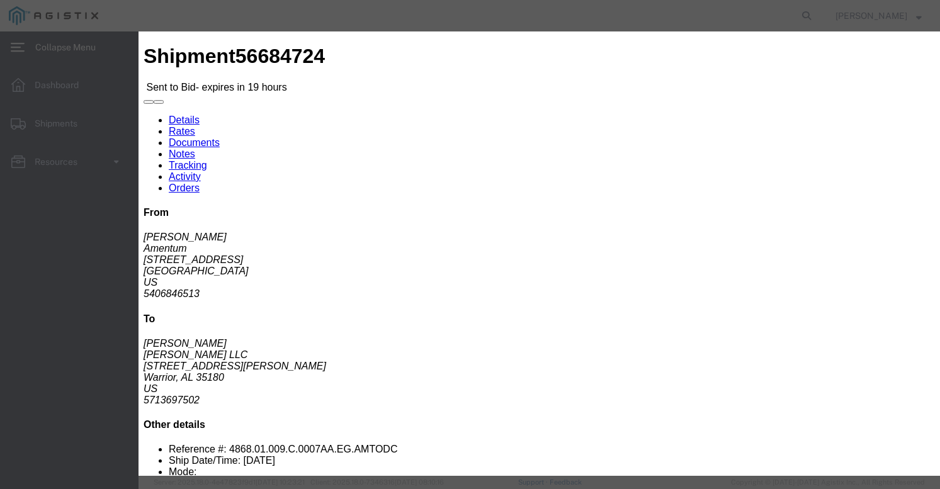
select select "39622"
click input "text"
type input "56684724"
click div "Reference"
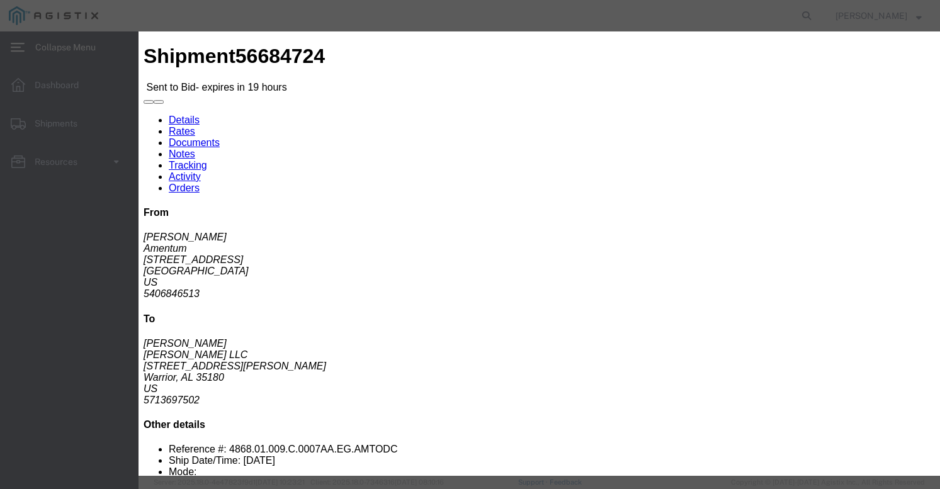
select select "TL"
click input "number"
type input "6400"
click label "Notes / Description"
click button "Submit"
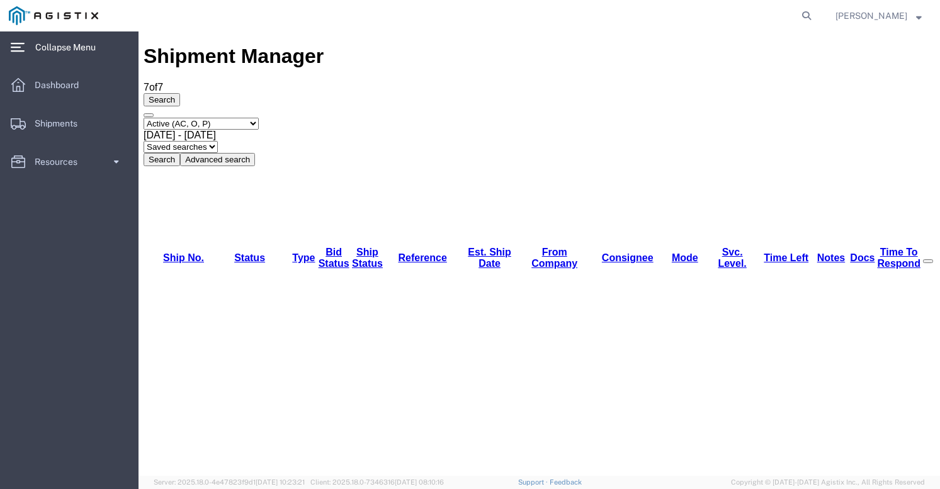
click at [49, 98] on ul "Dashboard Shipments Resources Address Book Saved Searches" at bounding box center [69, 129] width 138 height 115
click at [52, 83] on span "Dashboard" at bounding box center [61, 84] width 53 height 25
